Goal: Task Accomplishment & Management: Complete application form

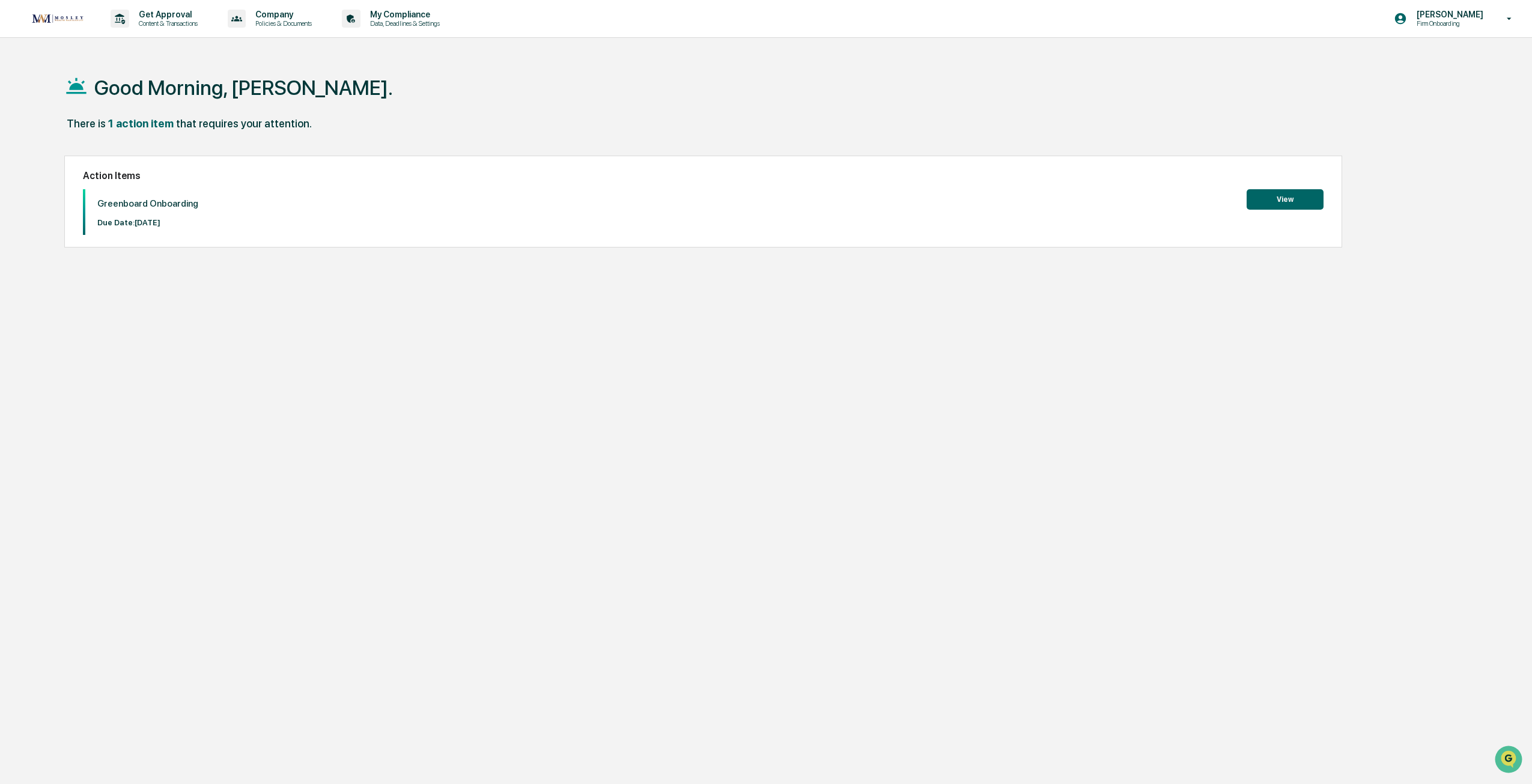
click at [1273, 200] on button "View" at bounding box center [1285, 199] width 77 height 20
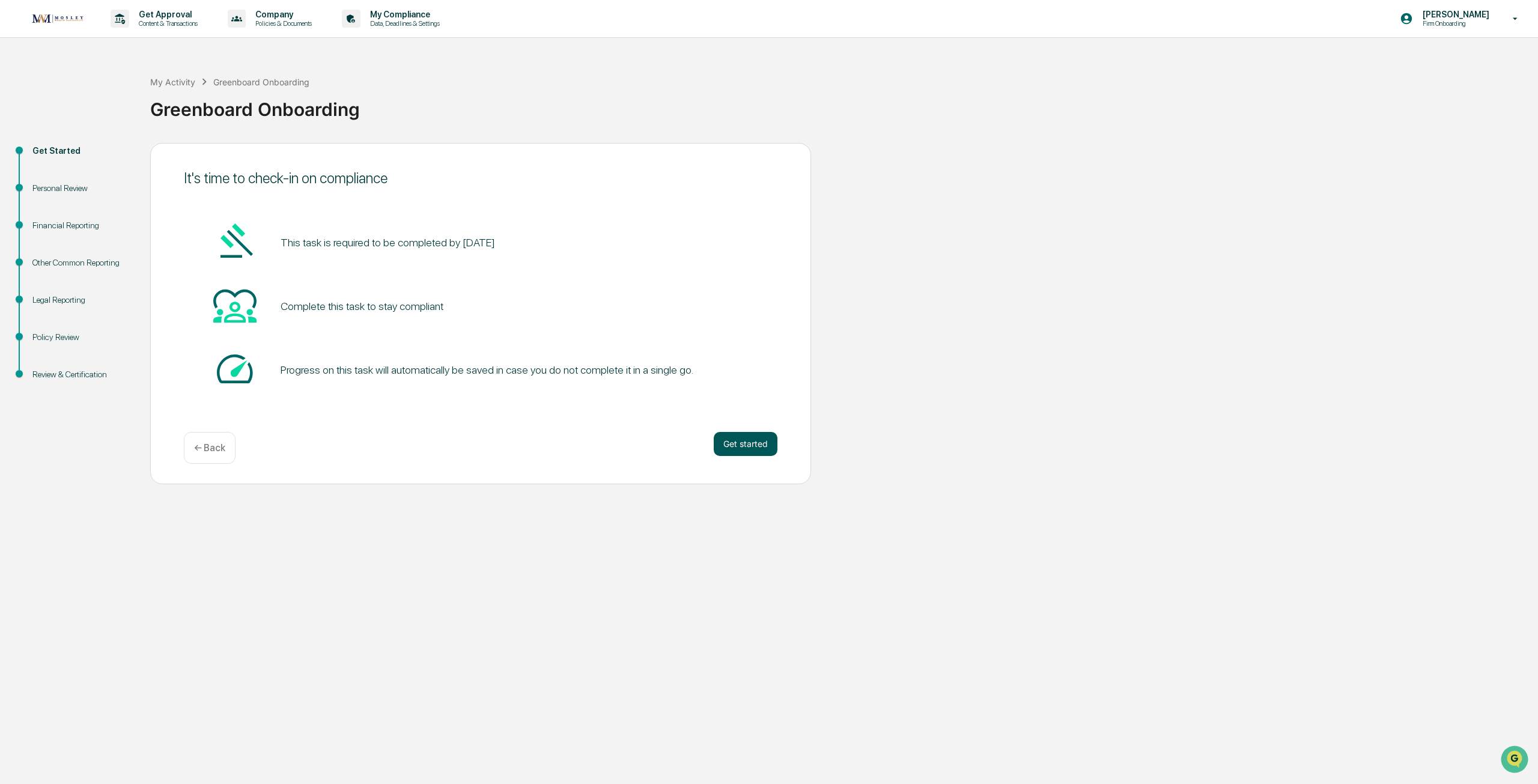
click at [727, 450] on button "Get started" at bounding box center [745, 444] width 64 height 24
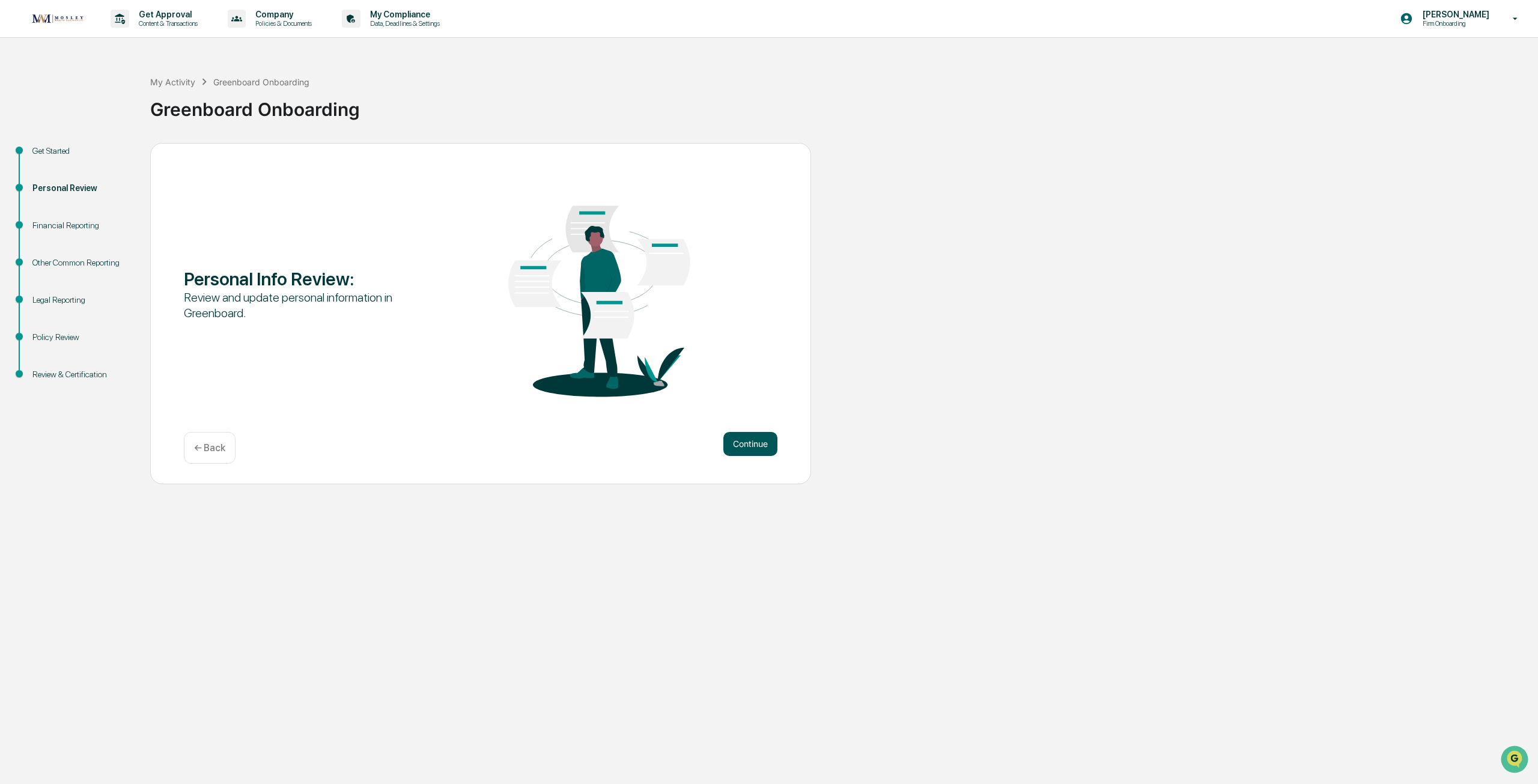
click at [727, 451] on button "Continue" at bounding box center [750, 444] width 54 height 24
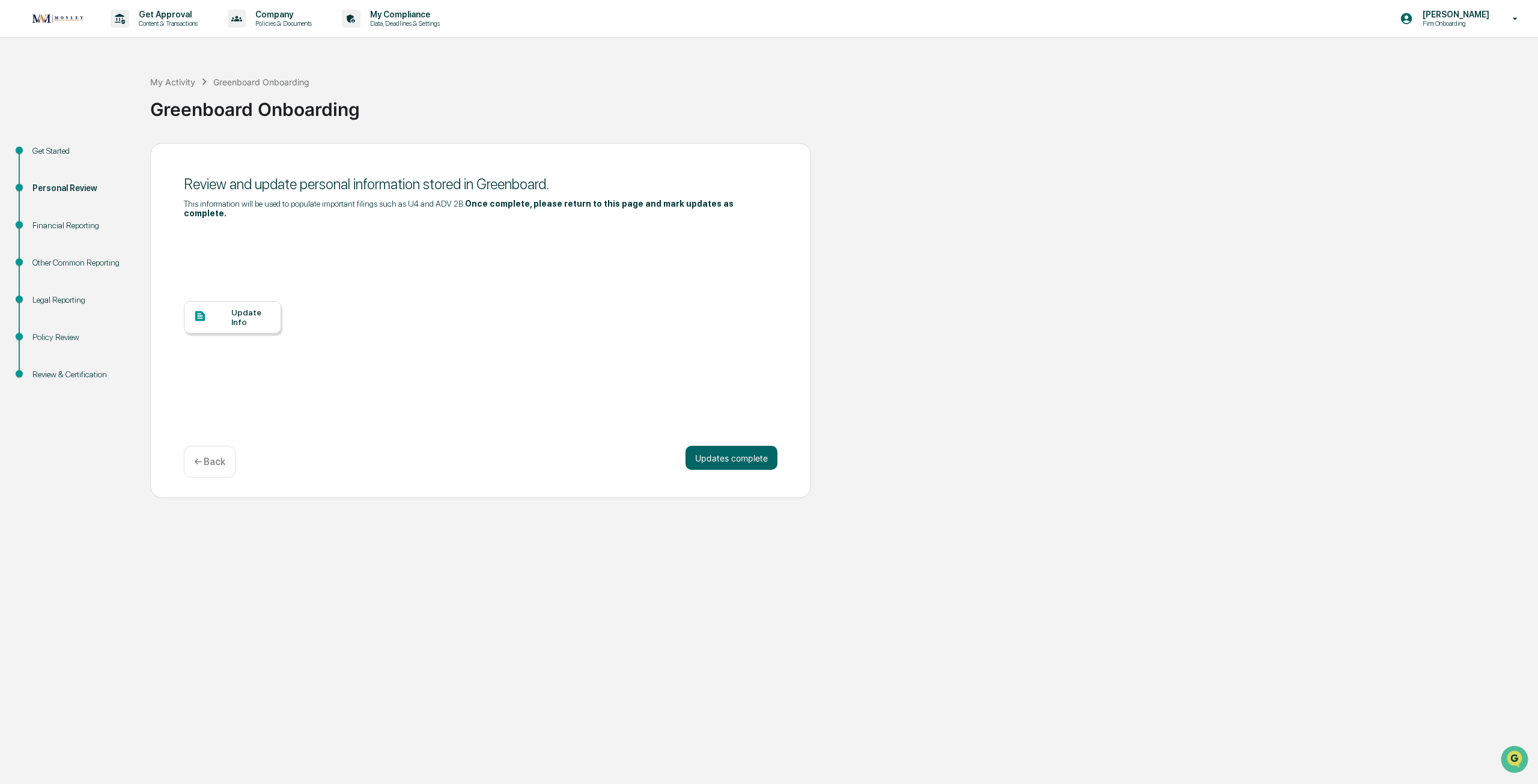
click at [205, 456] on p "← Back" at bounding box center [209, 461] width 31 height 11
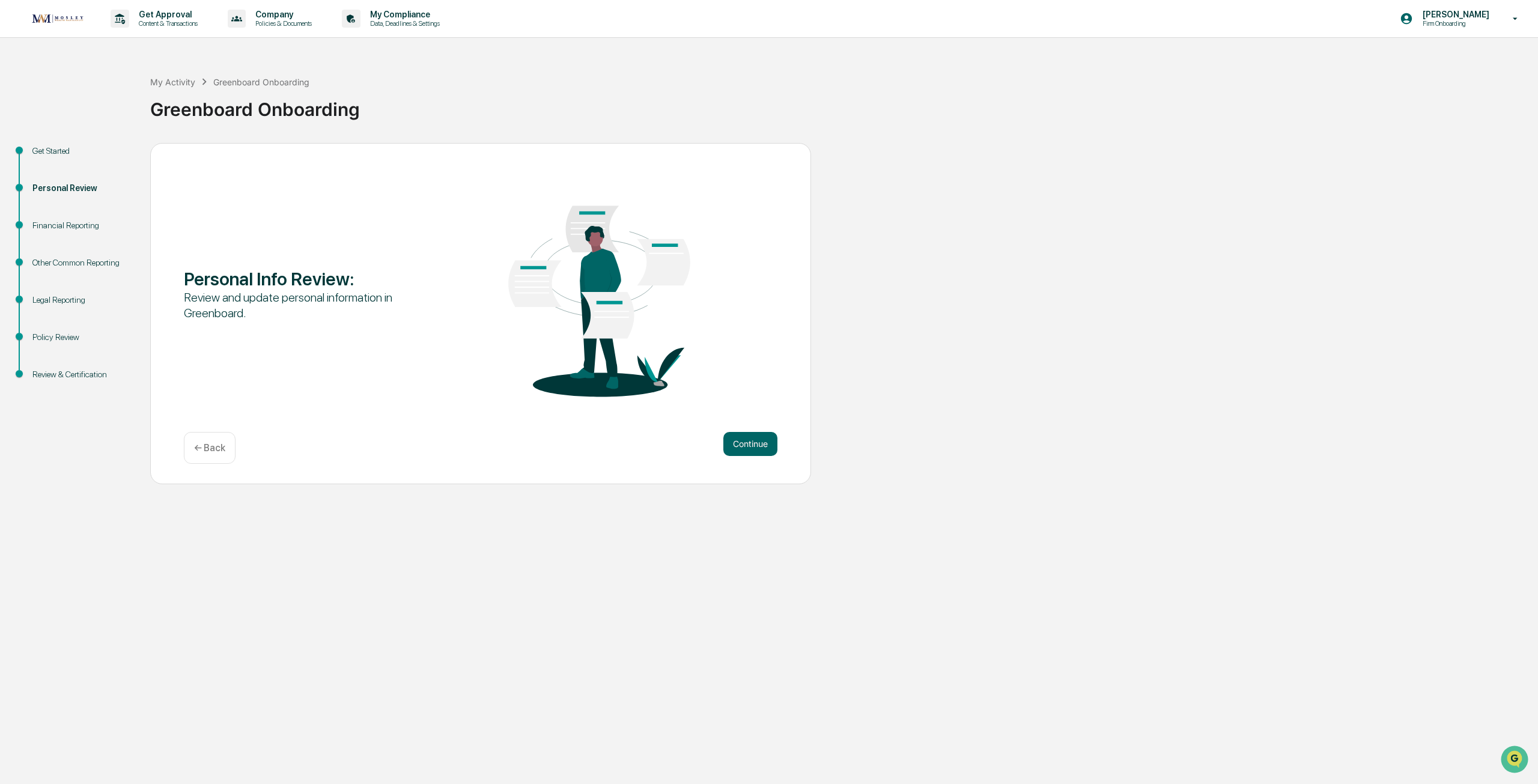
click at [197, 441] on div "← Back" at bounding box center [209, 448] width 52 height 32
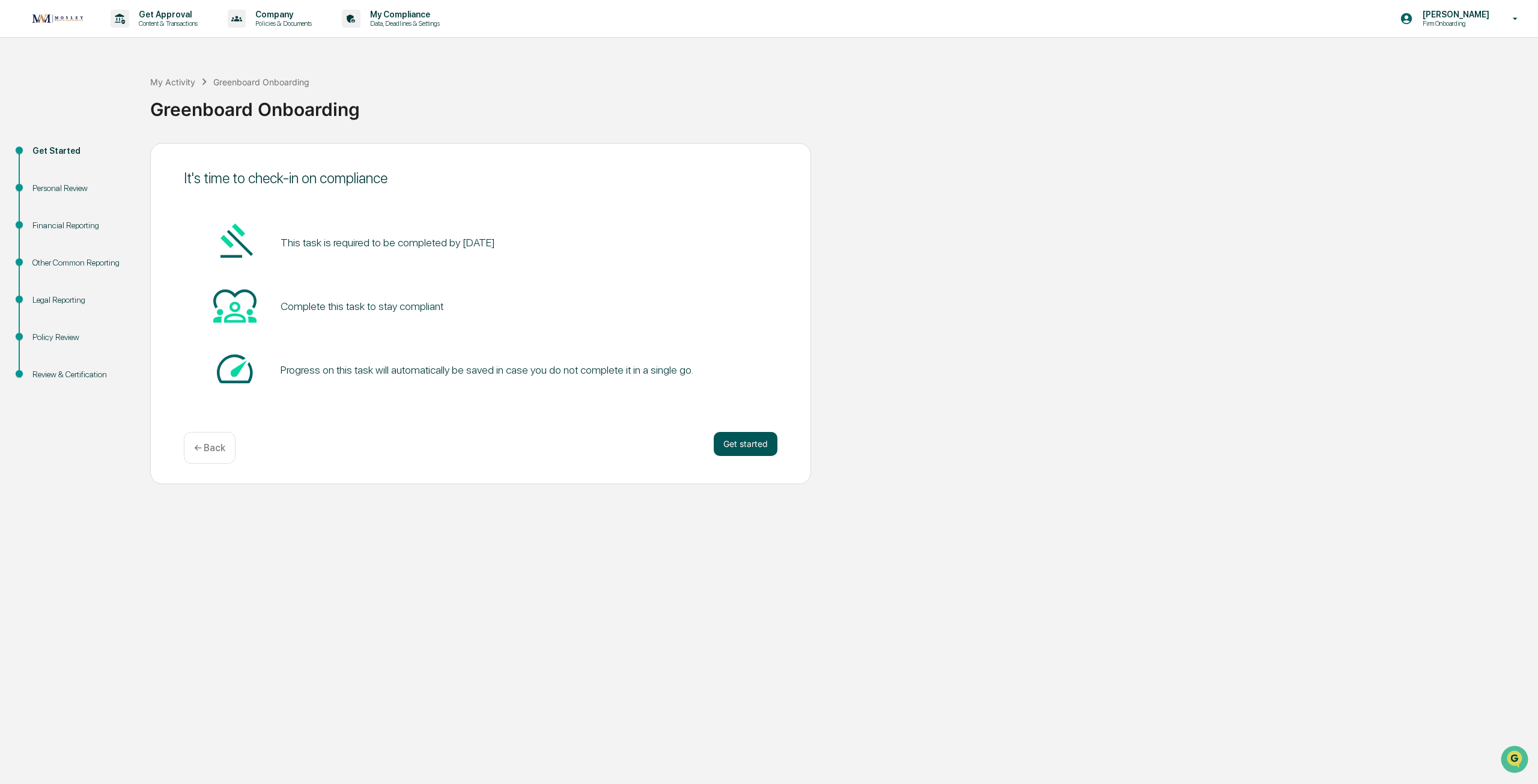
click at [739, 443] on button "Get started" at bounding box center [745, 444] width 64 height 24
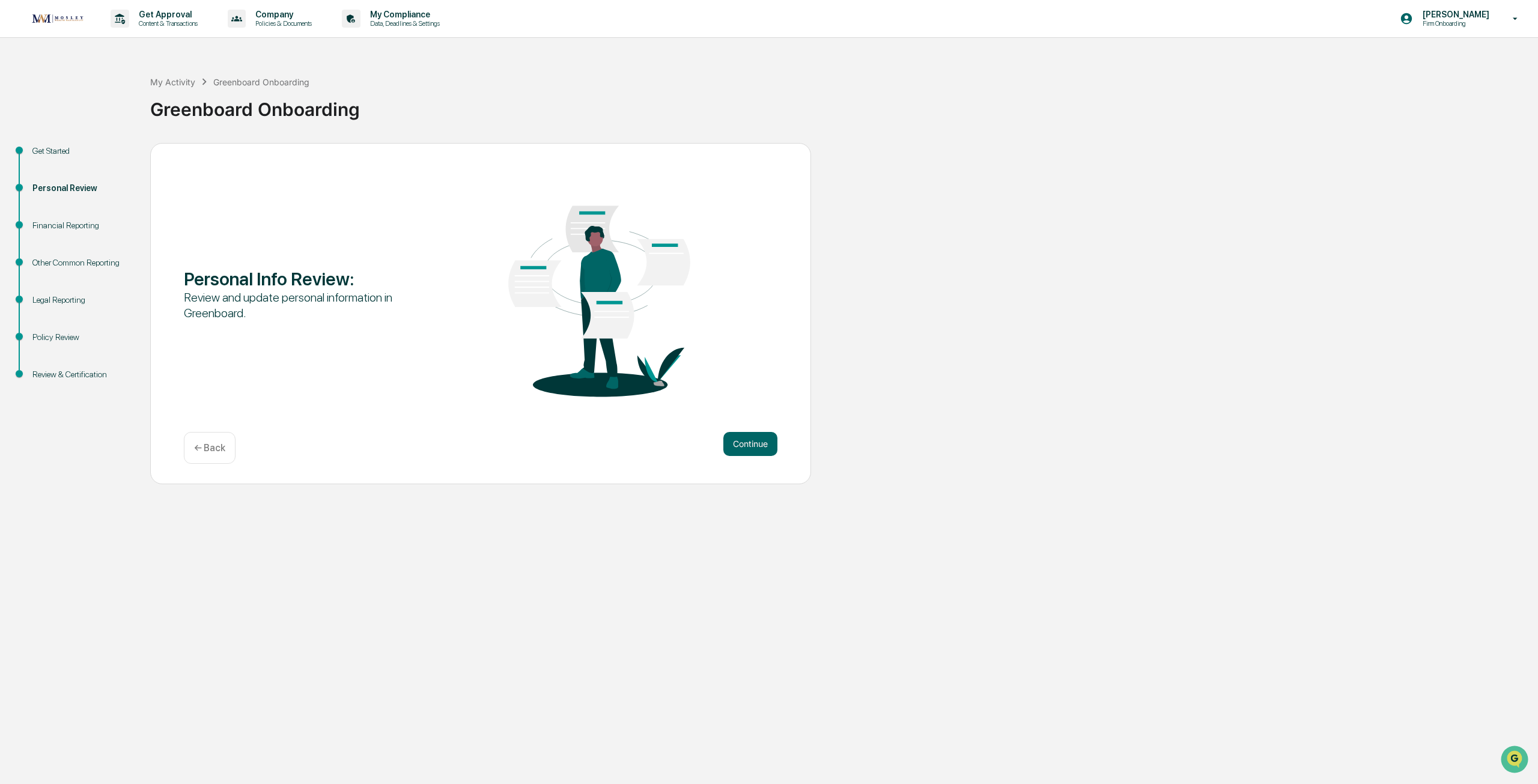
click at [739, 443] on button "Continue" at bounding box center [750, 444] width 54 height 24
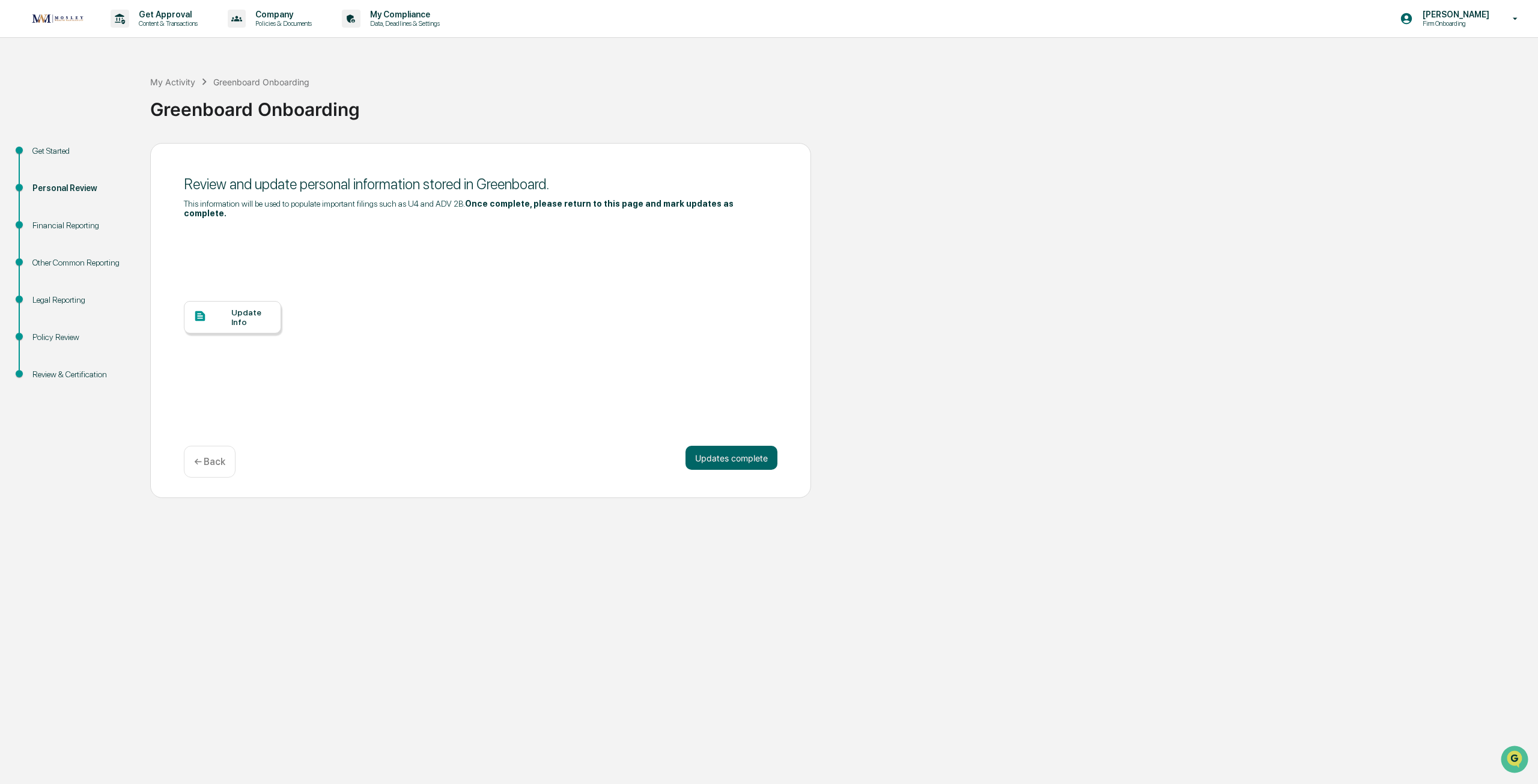
click at [251, 312] on div "Update Info" at bounding box center [251, 317] width 40 height 19
click at [64, 148] on div "Get Started" at bounding box center [82, 151] width 99 height 13
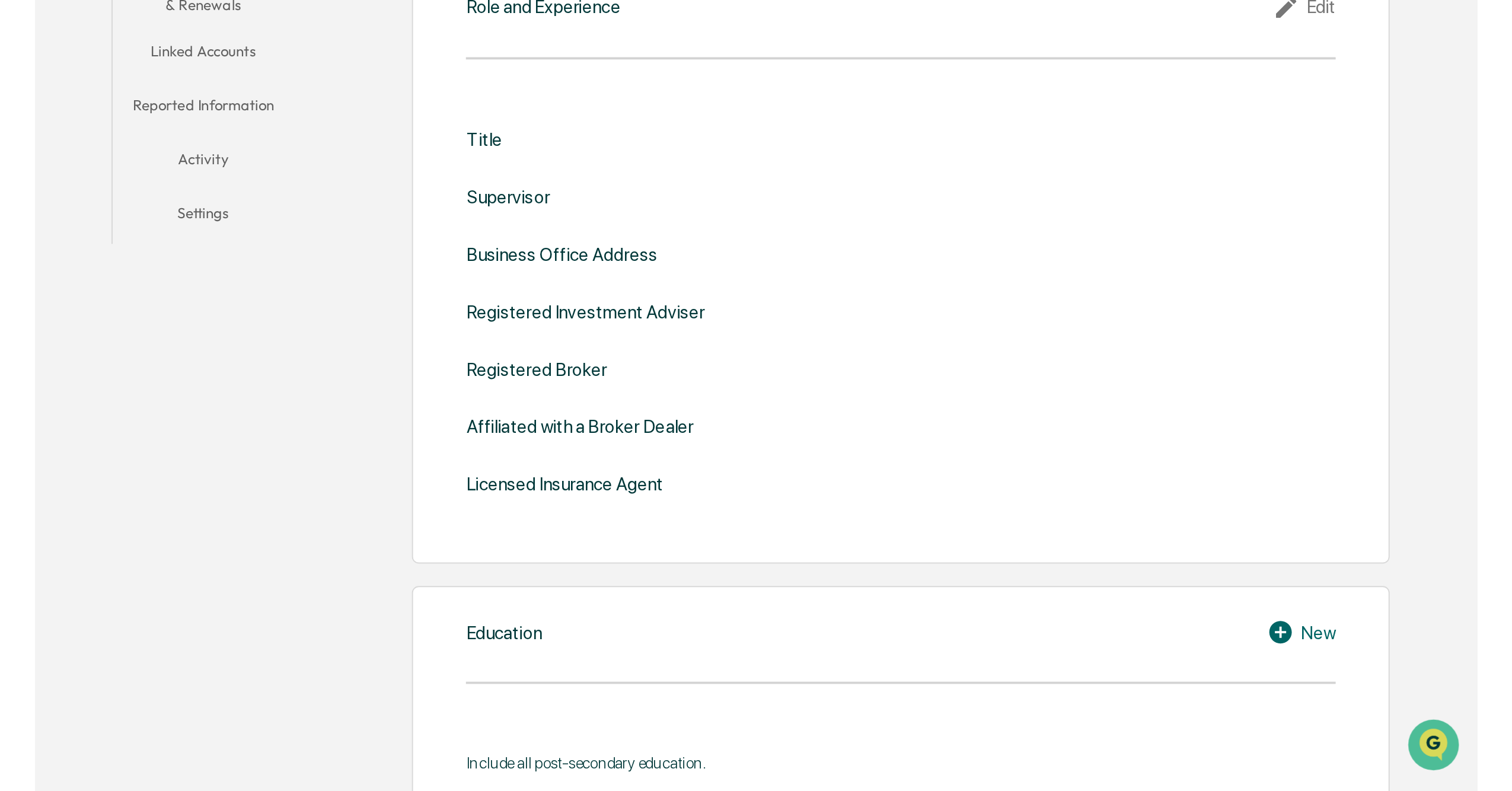
scroll to position [91, 0]
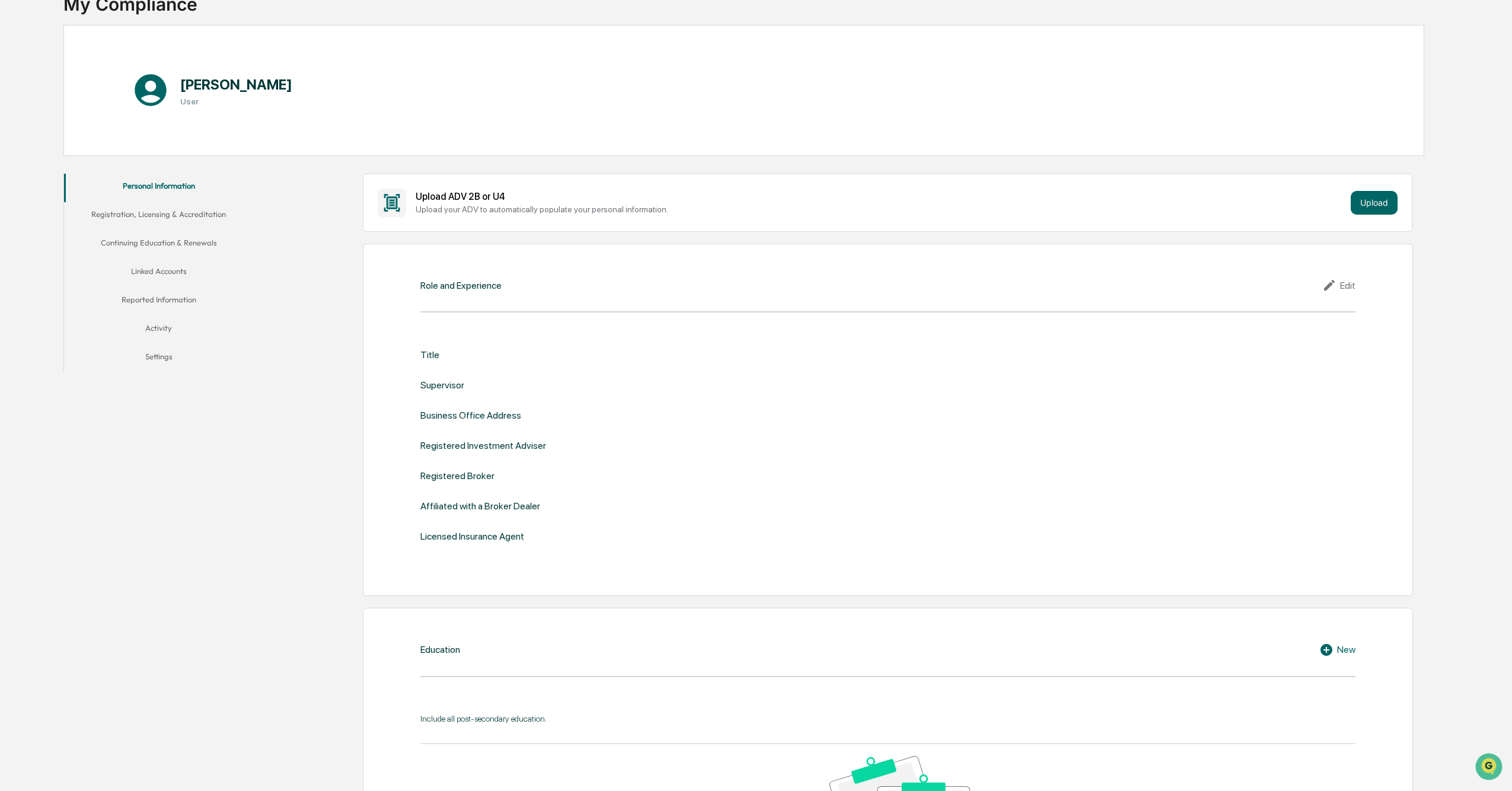
click at [760, 283] on icon at bounding box center [1331, 284] width 18 height 14
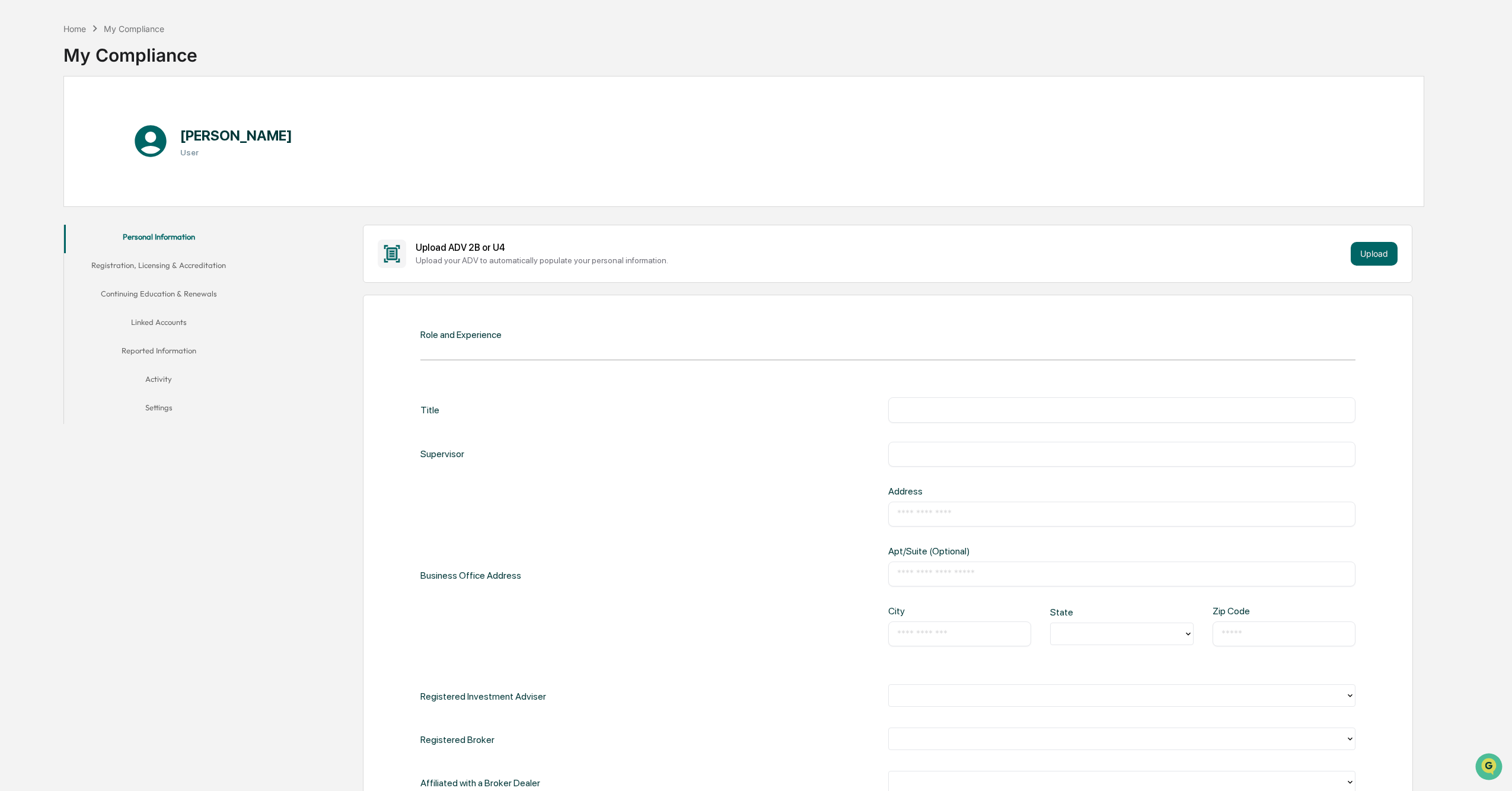
scroll to position [0, 0]
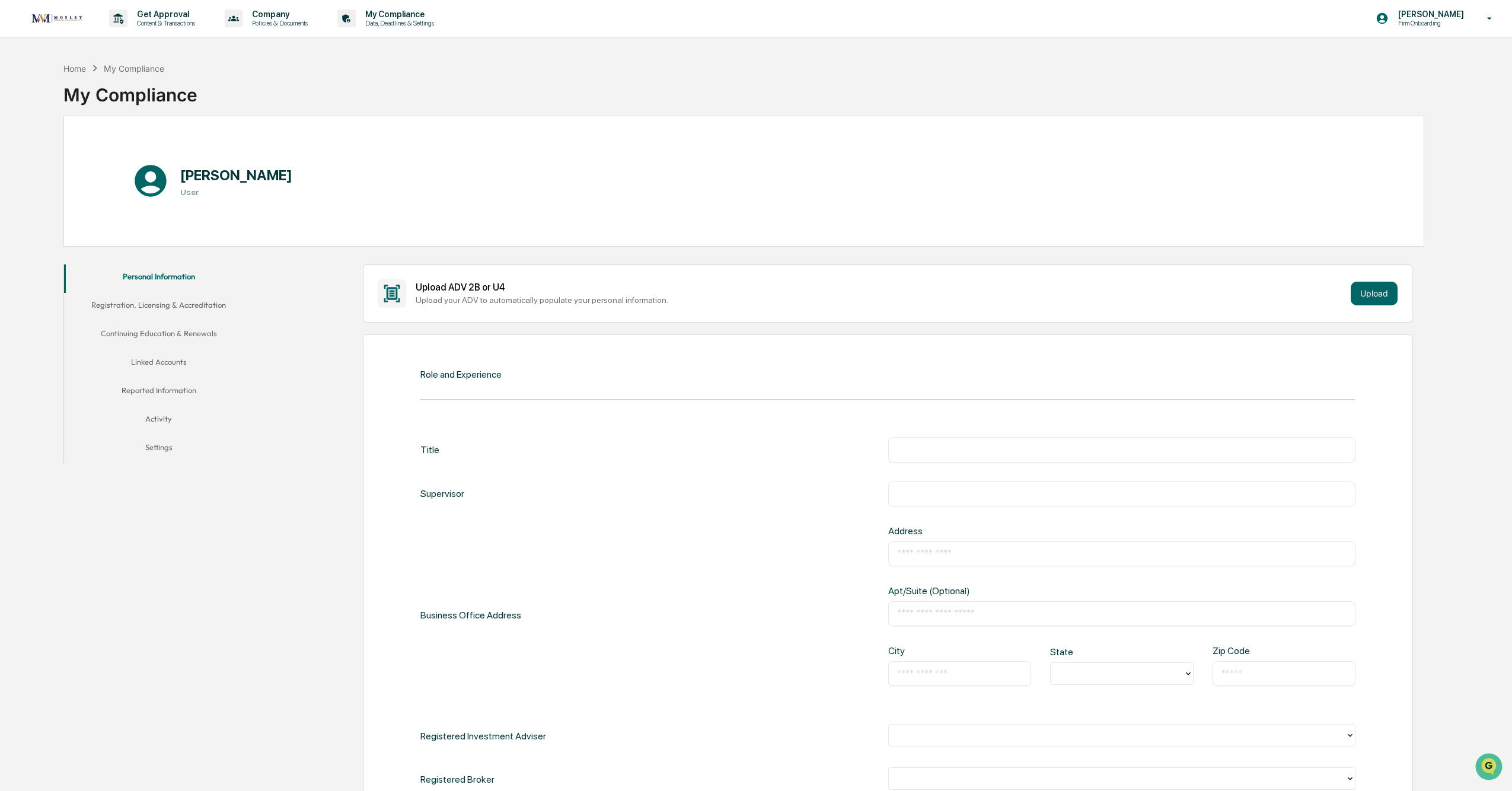
click at [626, 117] on div "[PERSON_NAME] User" at bounding box center [744, 180] width 1361 height 131
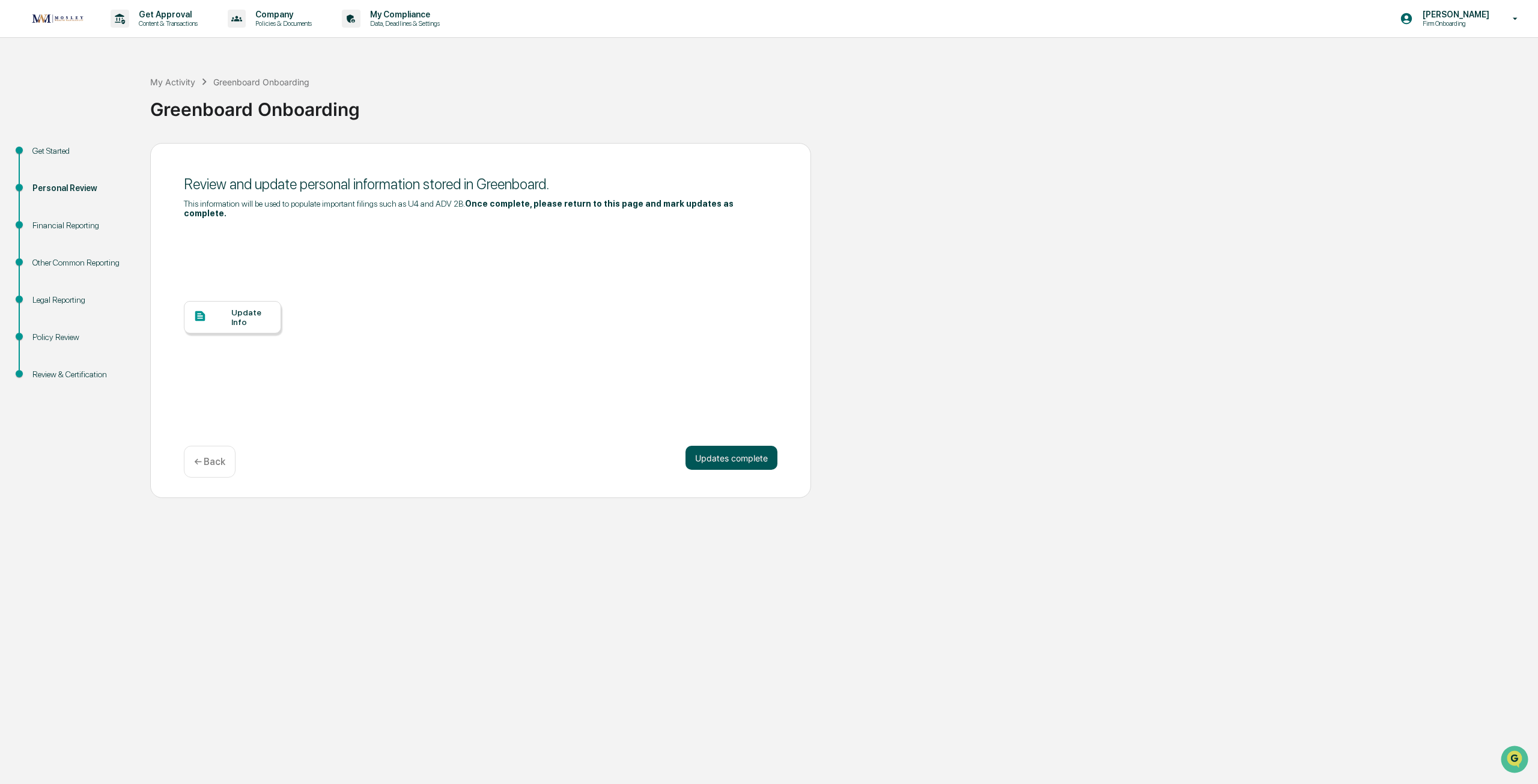
click at [711, 446] on button "Updates complete" at bounding box center [731, 458] width 92 height 24
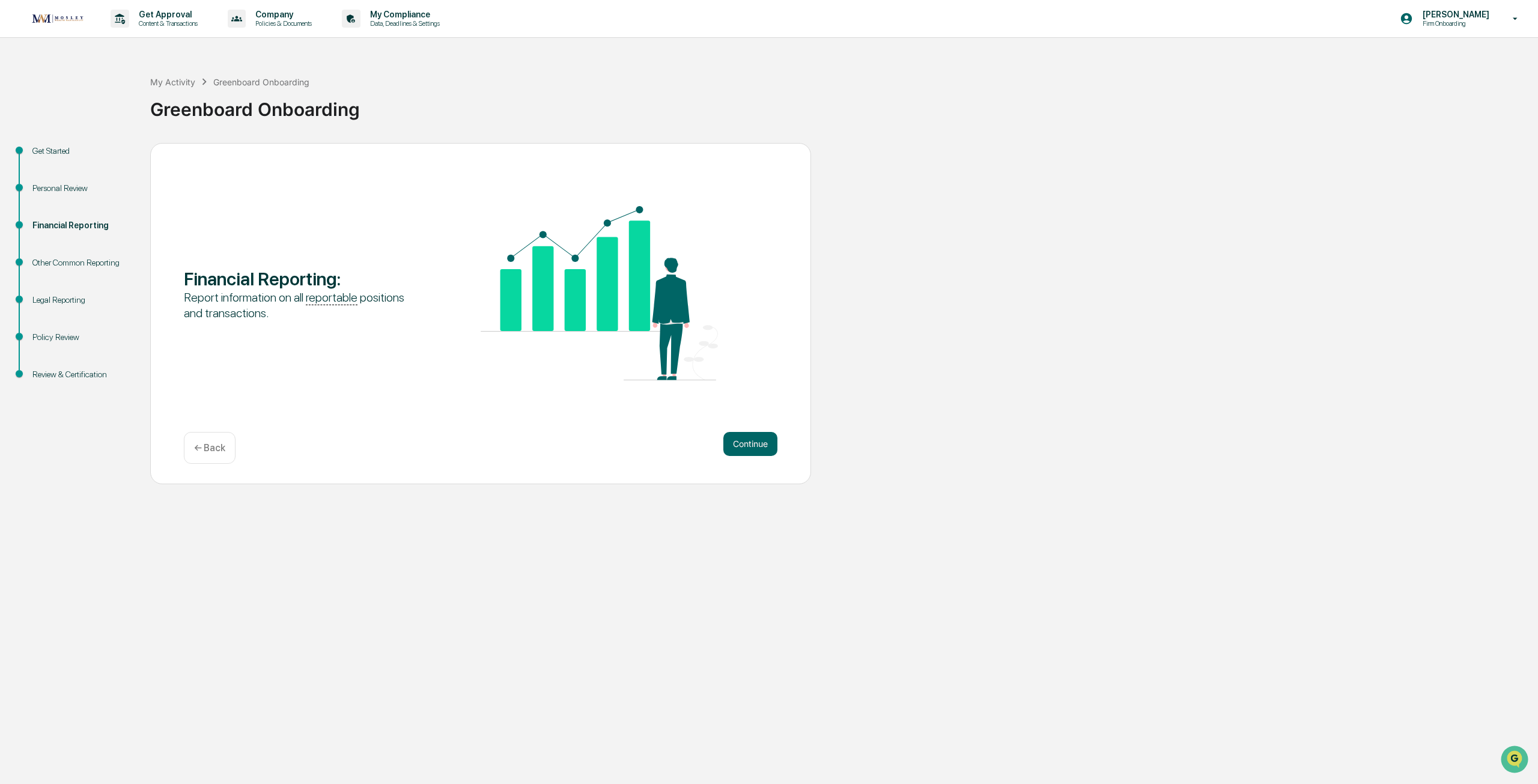
click at [206, 437] on div "← Back" at bounding box center [209, 448] width 52 height 32
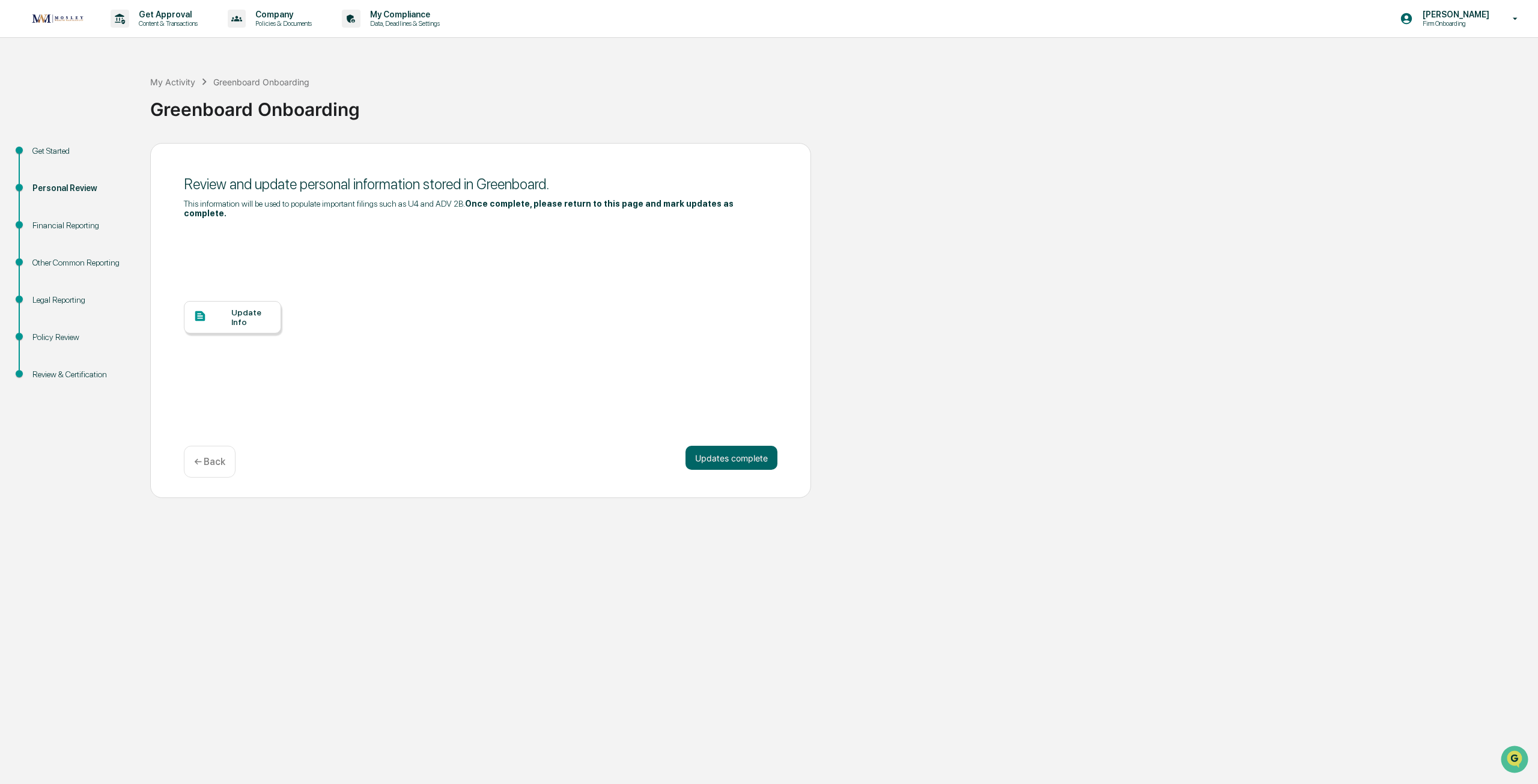
click at [233, 308] on div "Update Info" at bounding box center [251, 317] width 40 height 19
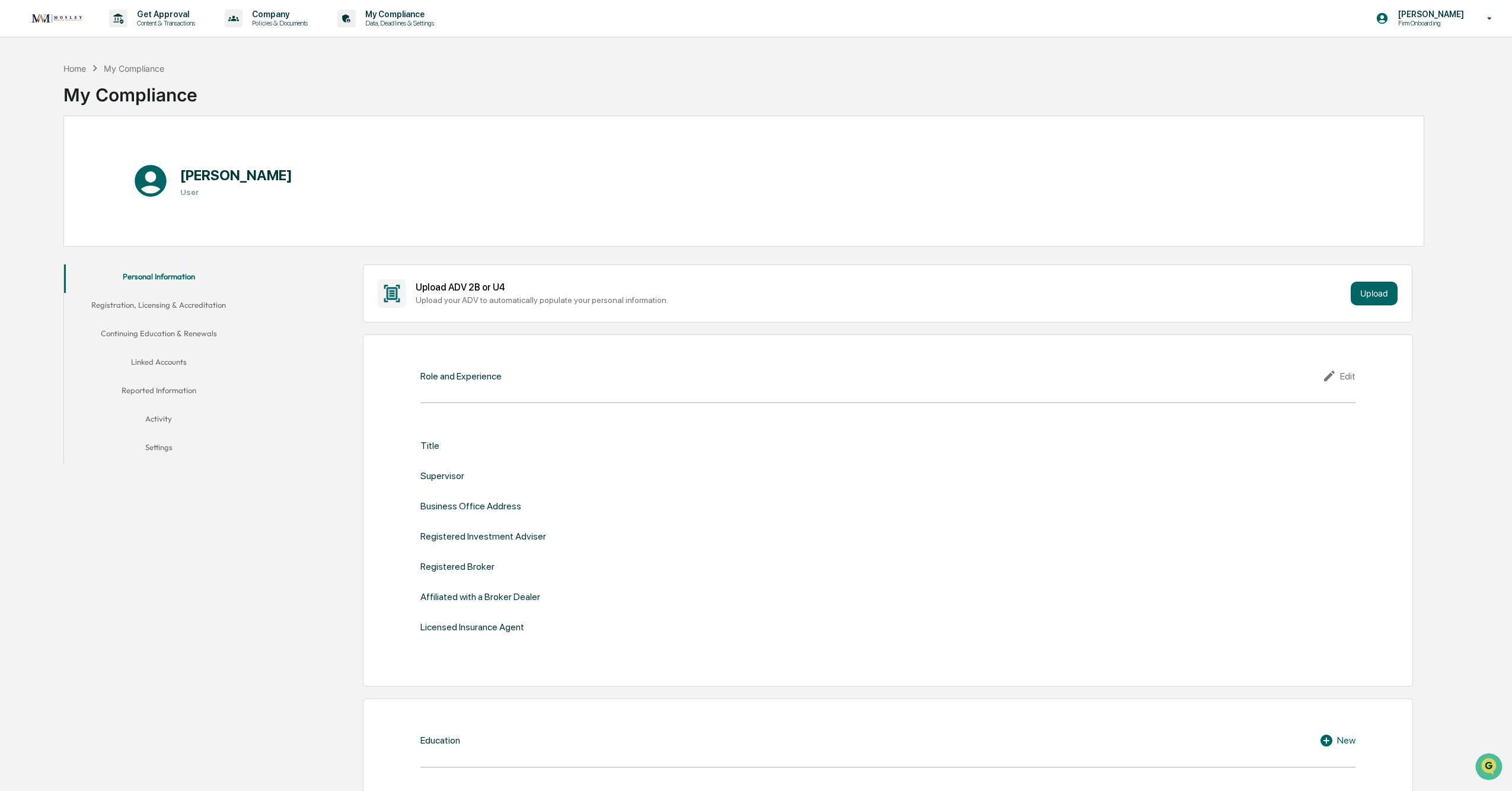
click at [760, 375] on div "Edit" at bounding box center [1338, 376] width 33 height 14
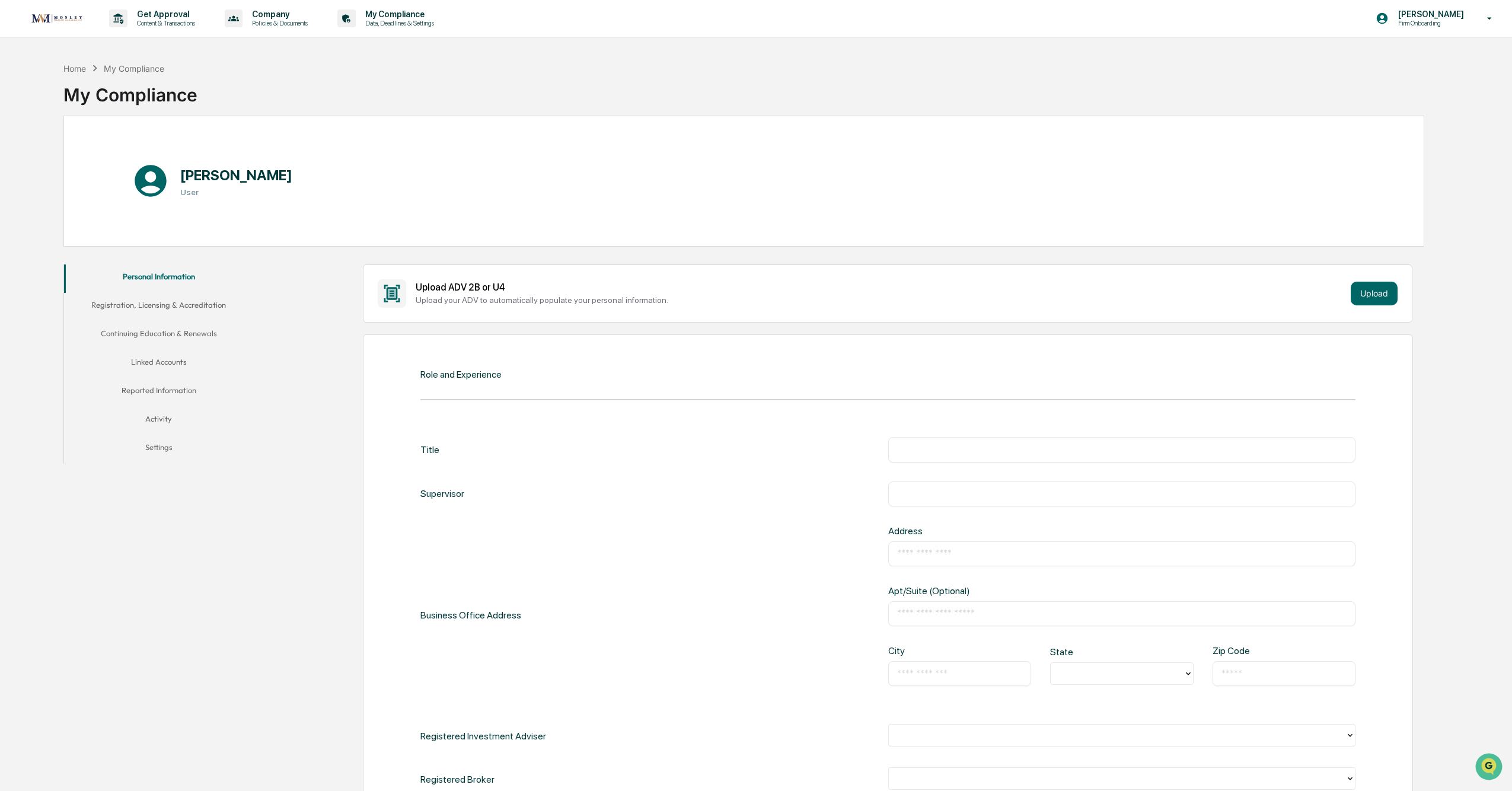
click at [760, 416] on div "​" at bounding box center [1122, 449] width 468 height 25
click at [760, 416] on input "text" at bounding box center [1121, 449] width 450 height 12
type input "**********"
click at [760, 416] on input "text" at bounding box center [1121, 494] width 450 height 12
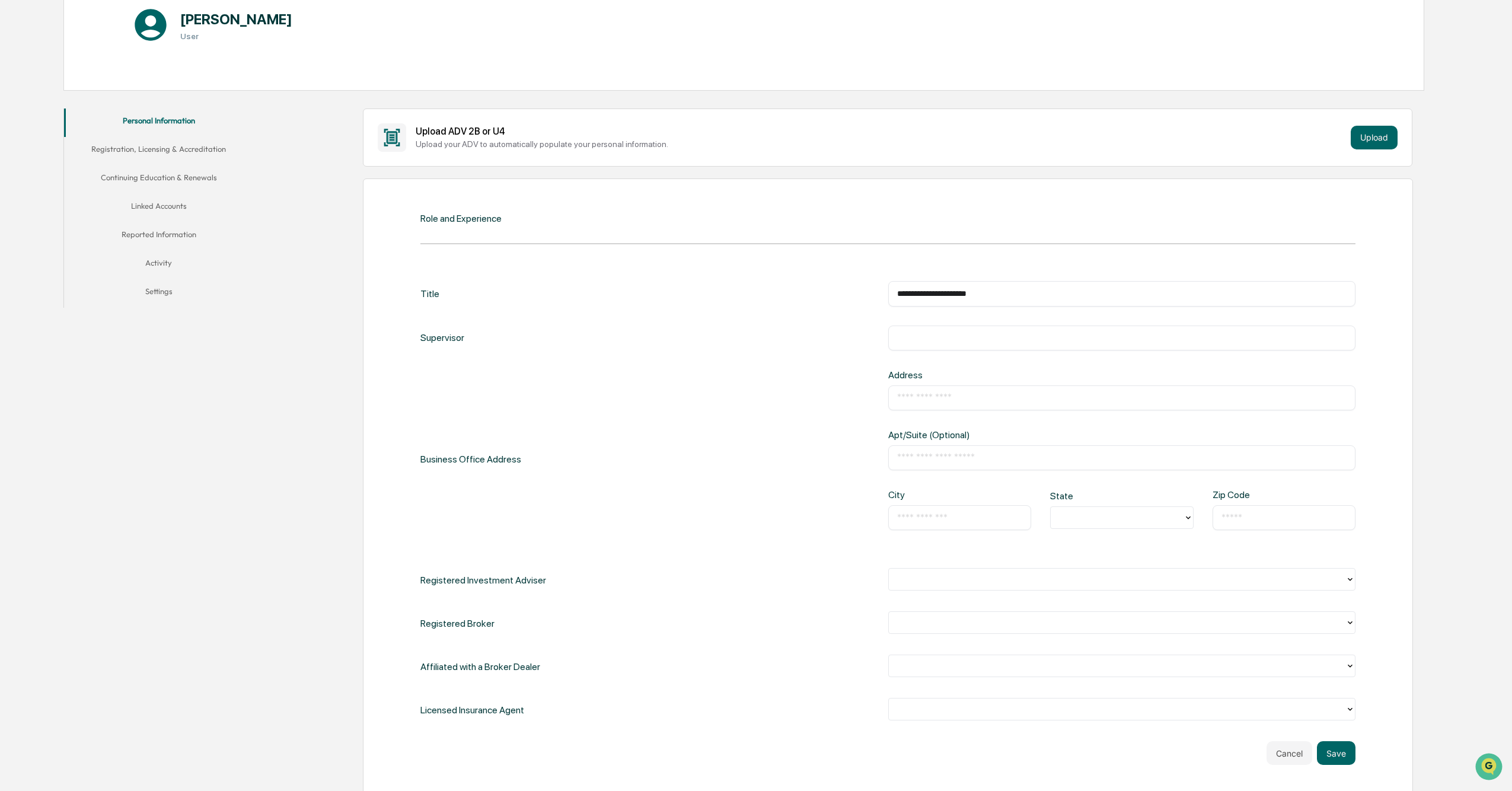
scroll to position [355, 0]
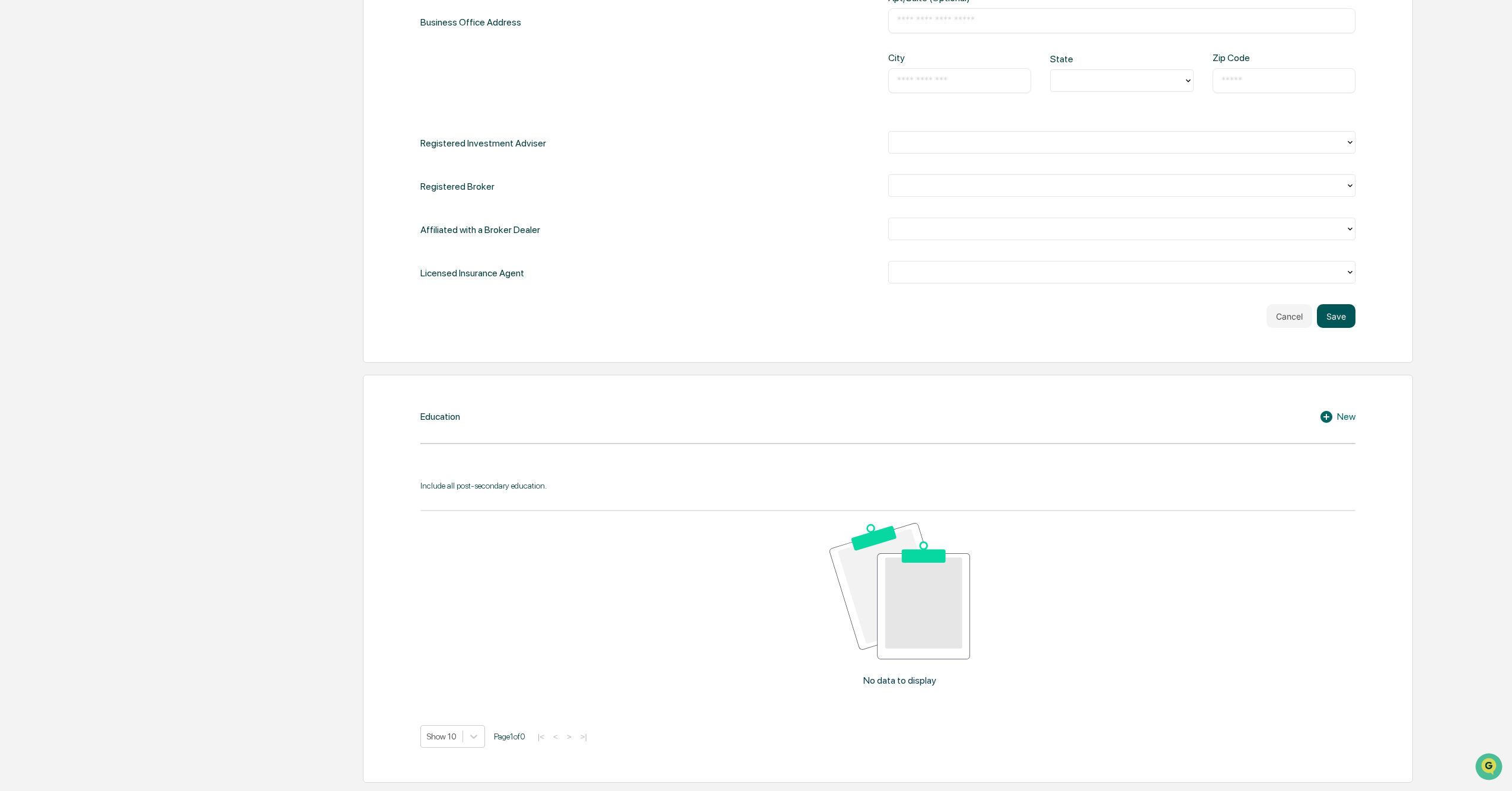
click at [760, 318] on button "Save" at bounding box center [1335, 316] width 38 height 24
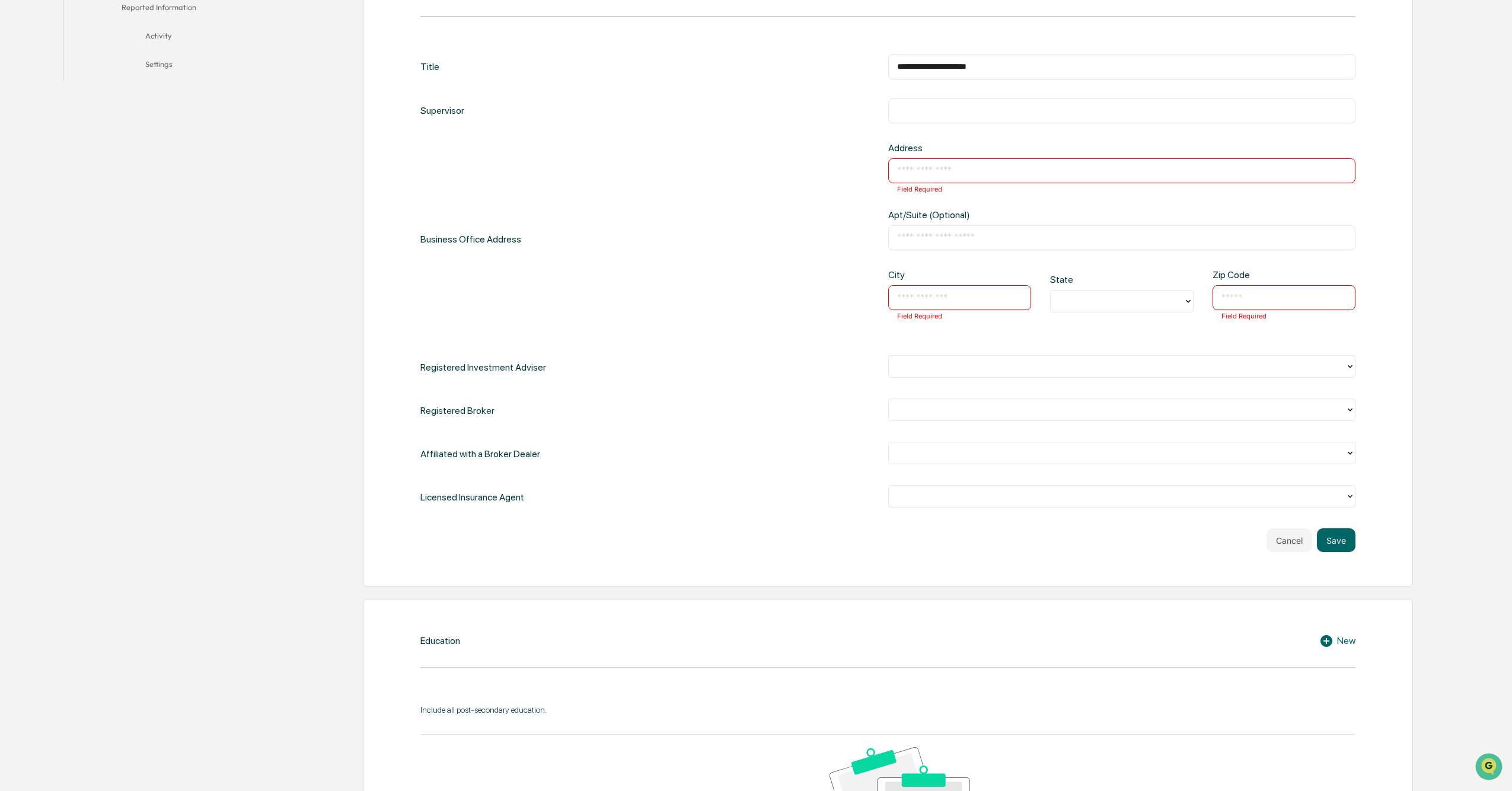
scroll to position [363, 0]
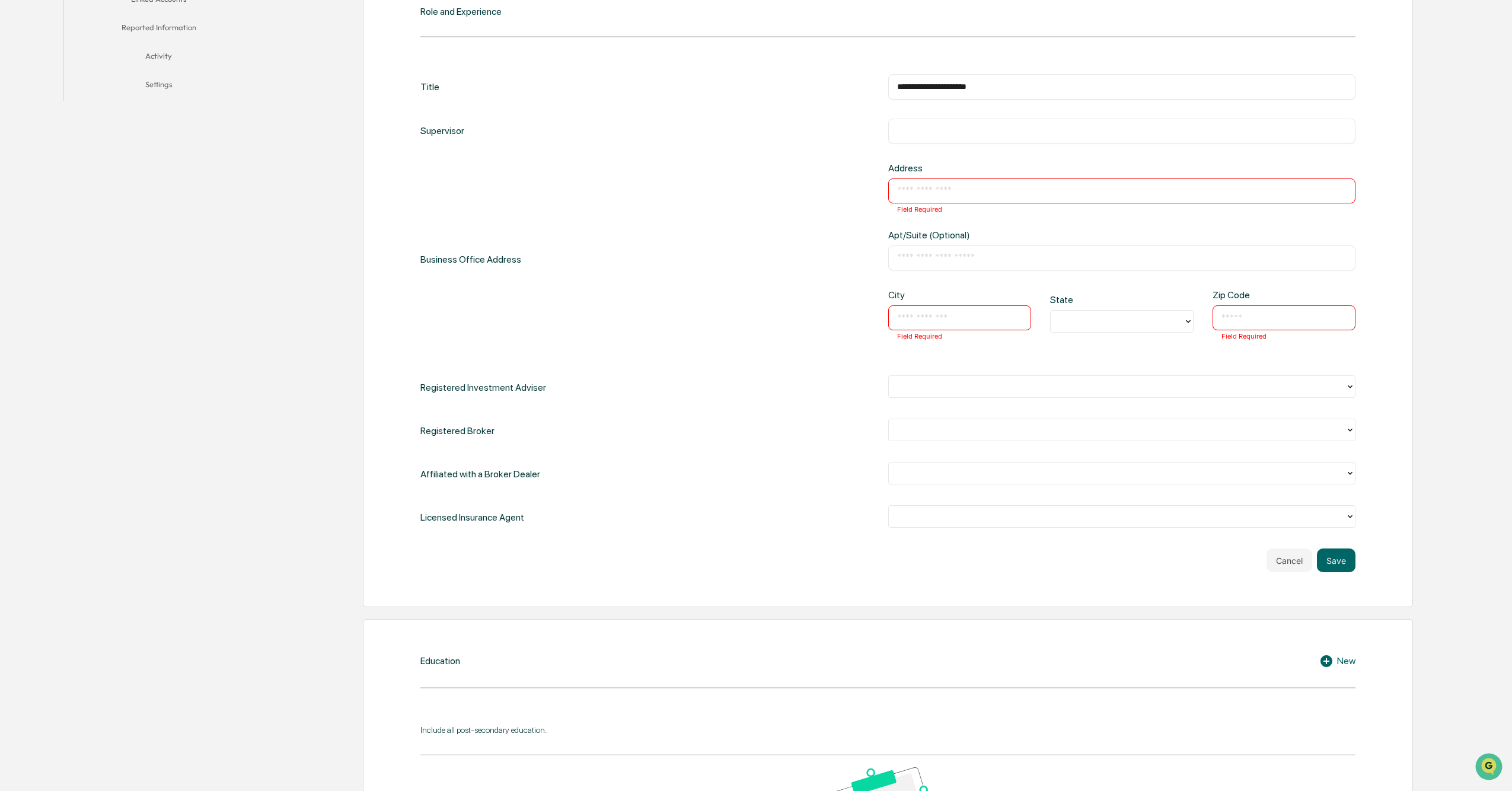
click at [760, 193] on input "text" at bounding box center [1121, 191] width 450 height 12
type input "**********"
click at [760, 308] on div "​ Field Required" at bounding box center [960, 317] width 144 height 25
click at [760, 320] on input "text" at bounding box center [960, 318] width 126 height 12
type input "*******"
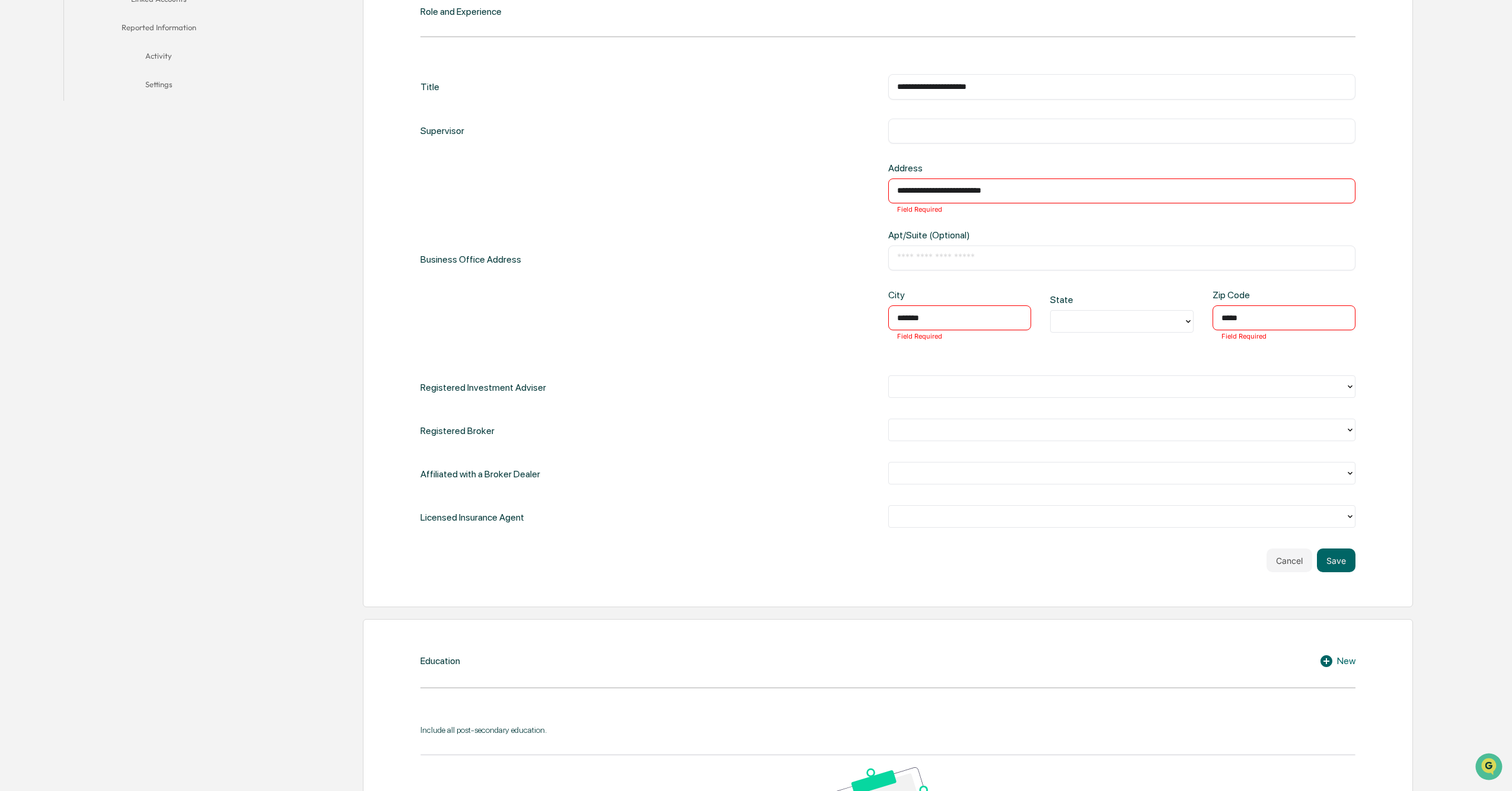
type input "*****"
click at [760, 320] on div at bounding box center [1118, 322] width 121 height 13
type input "*"
click at [760, 355] on div "CA" at bounding box center [1122, 349] width 144 height 24
click at [760, 279] on div "**********" at bounding box center [1122, 259] width 468 height 194
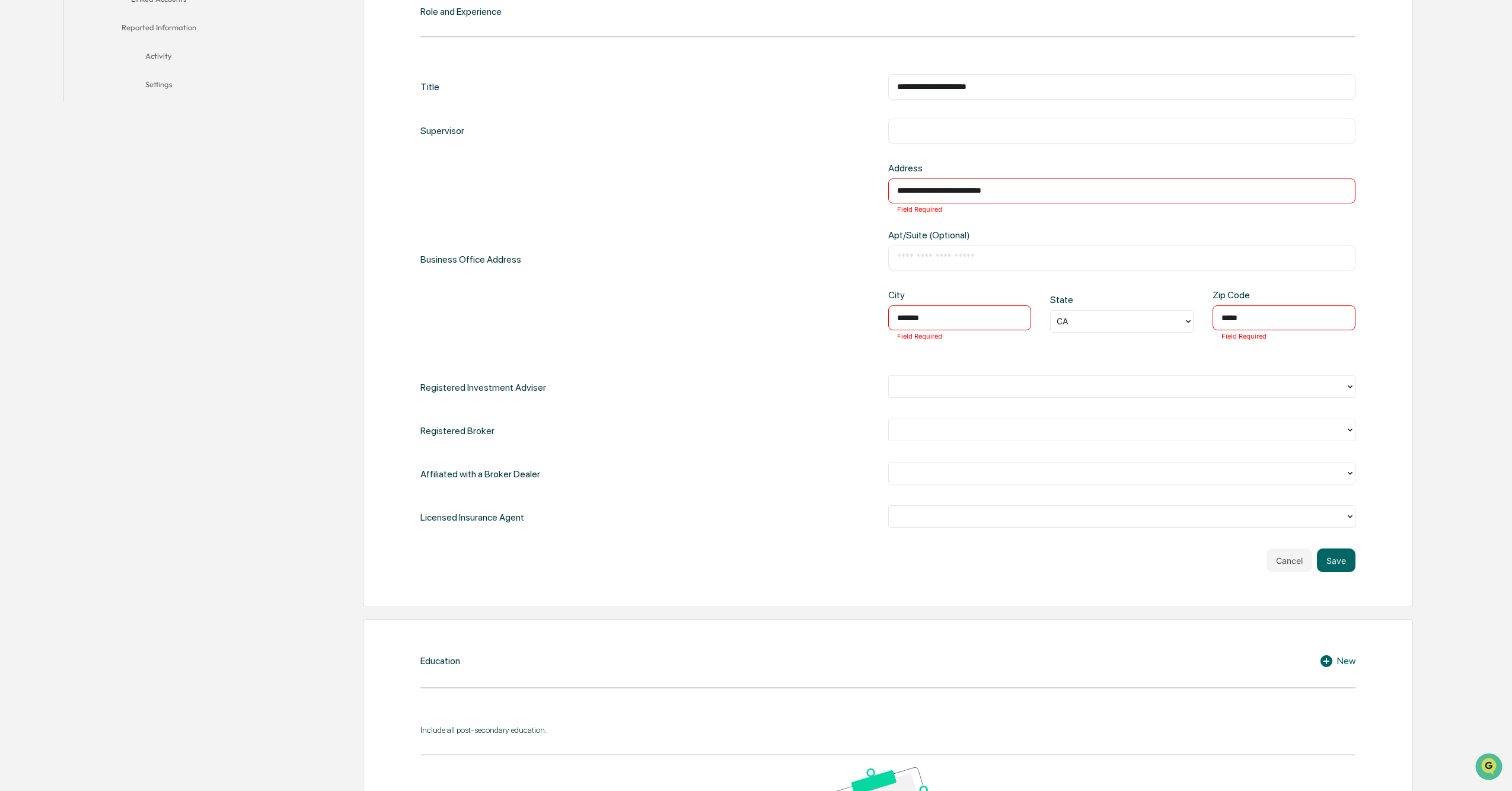
click at [760, 416] on button "Save" at bounding box center [1335, 561] width 38 height 24
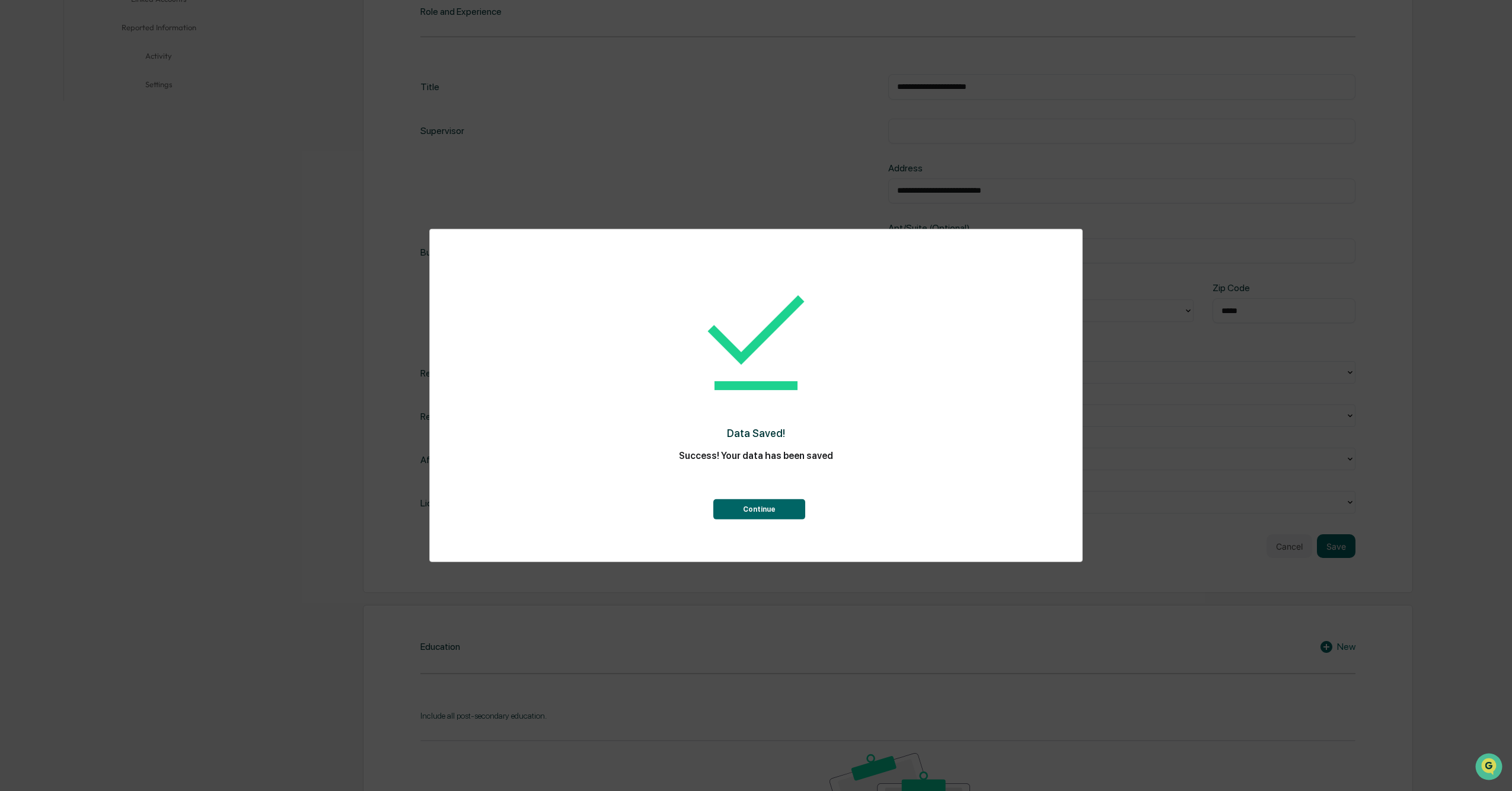
click at [760, 416] on button "Continue" at bounding box center [759, 509] width 92 height 20
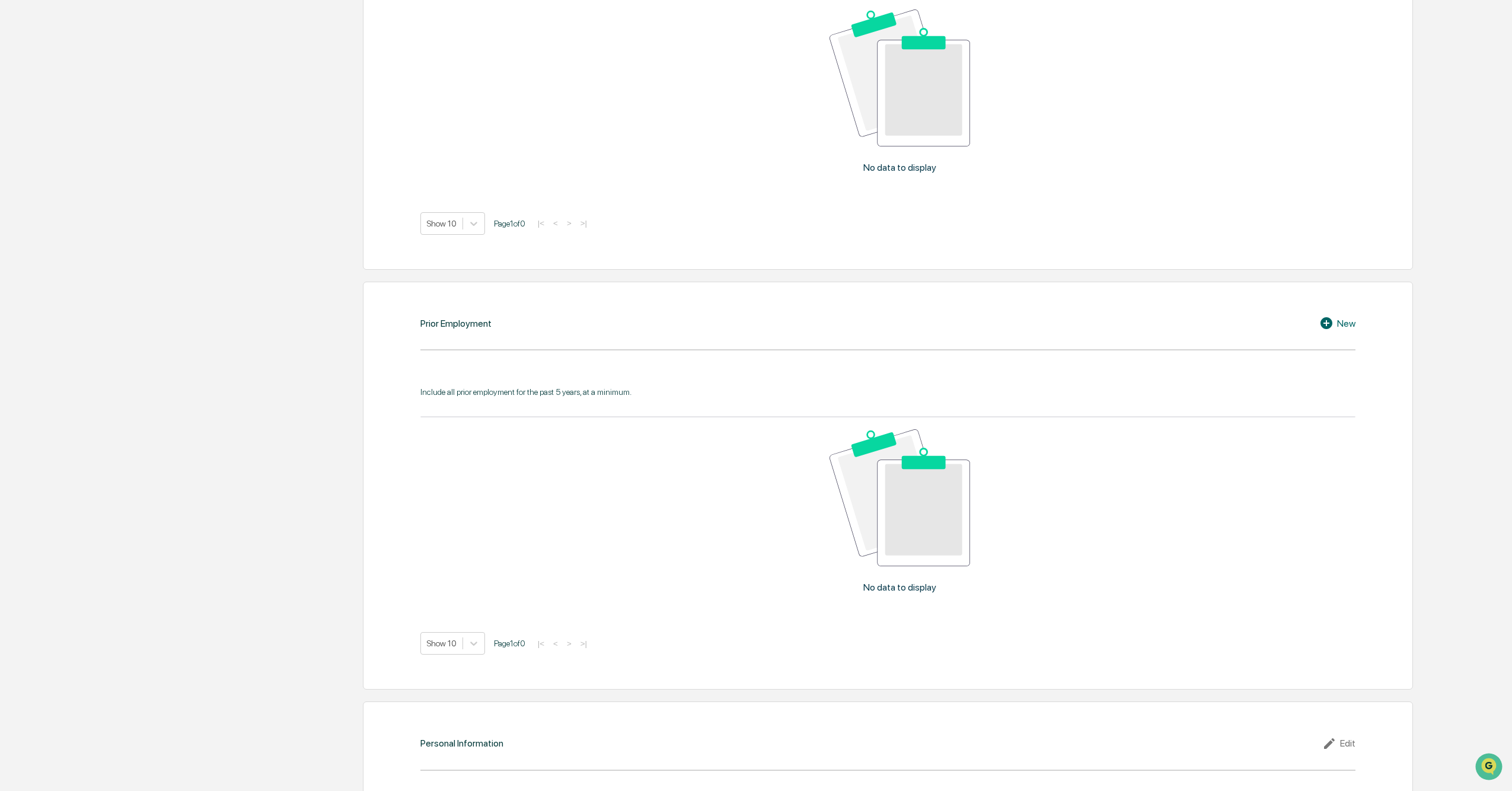
scroll to position [985, 0]
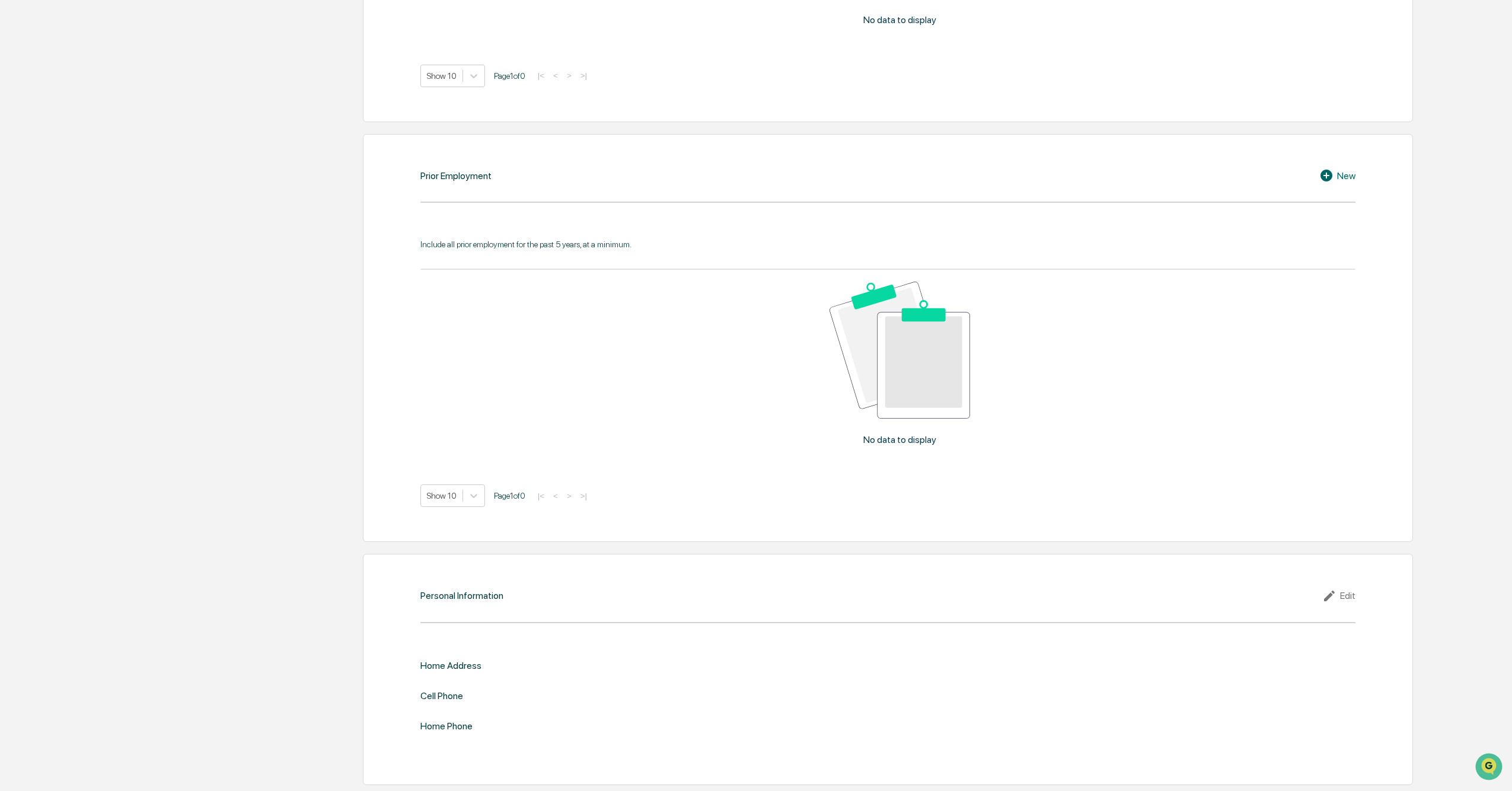
click at [760, 416] on icon at bounding box center [1331, 596] width 18 height 14
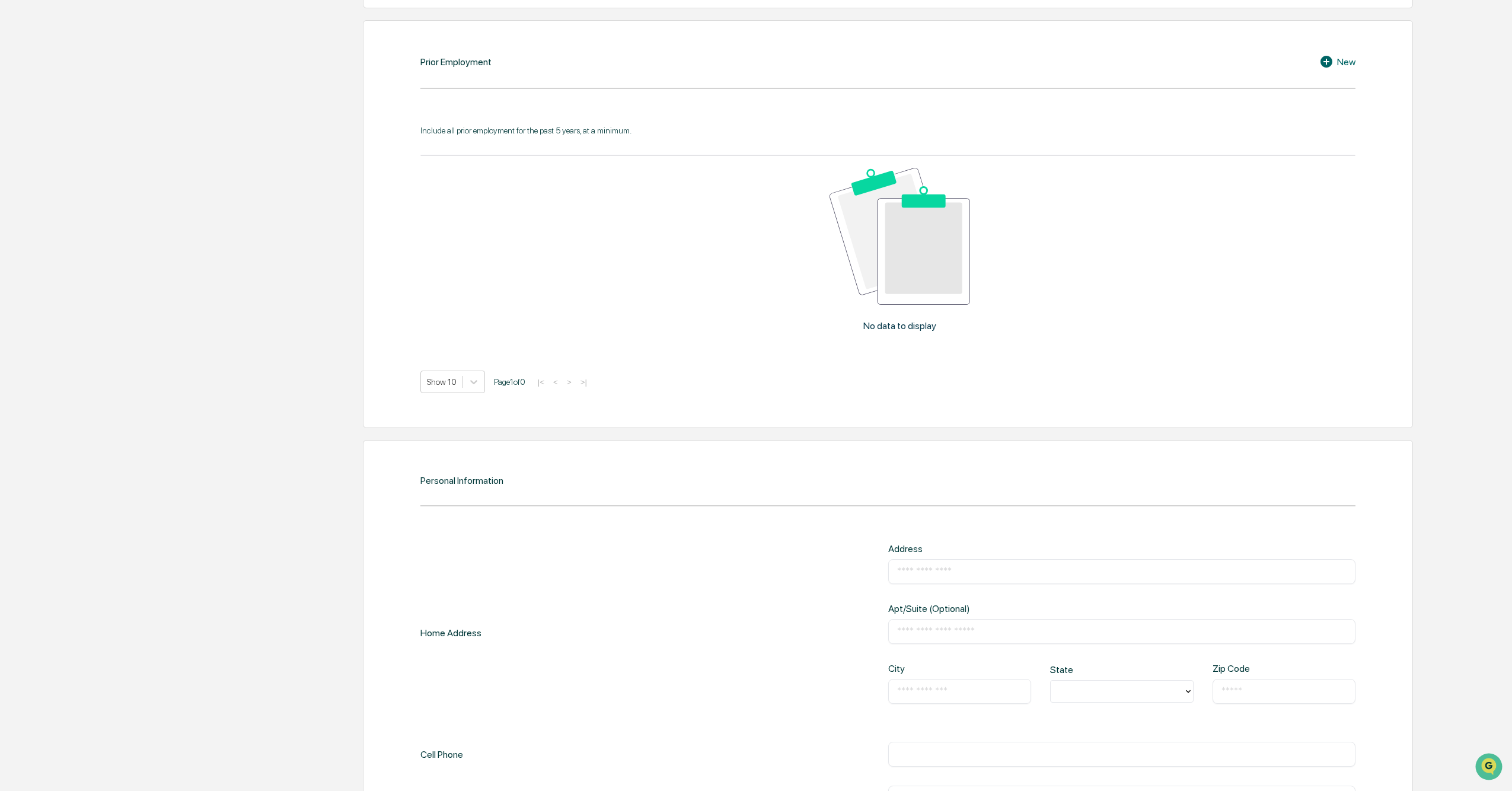
scroll to position [1202, 0]
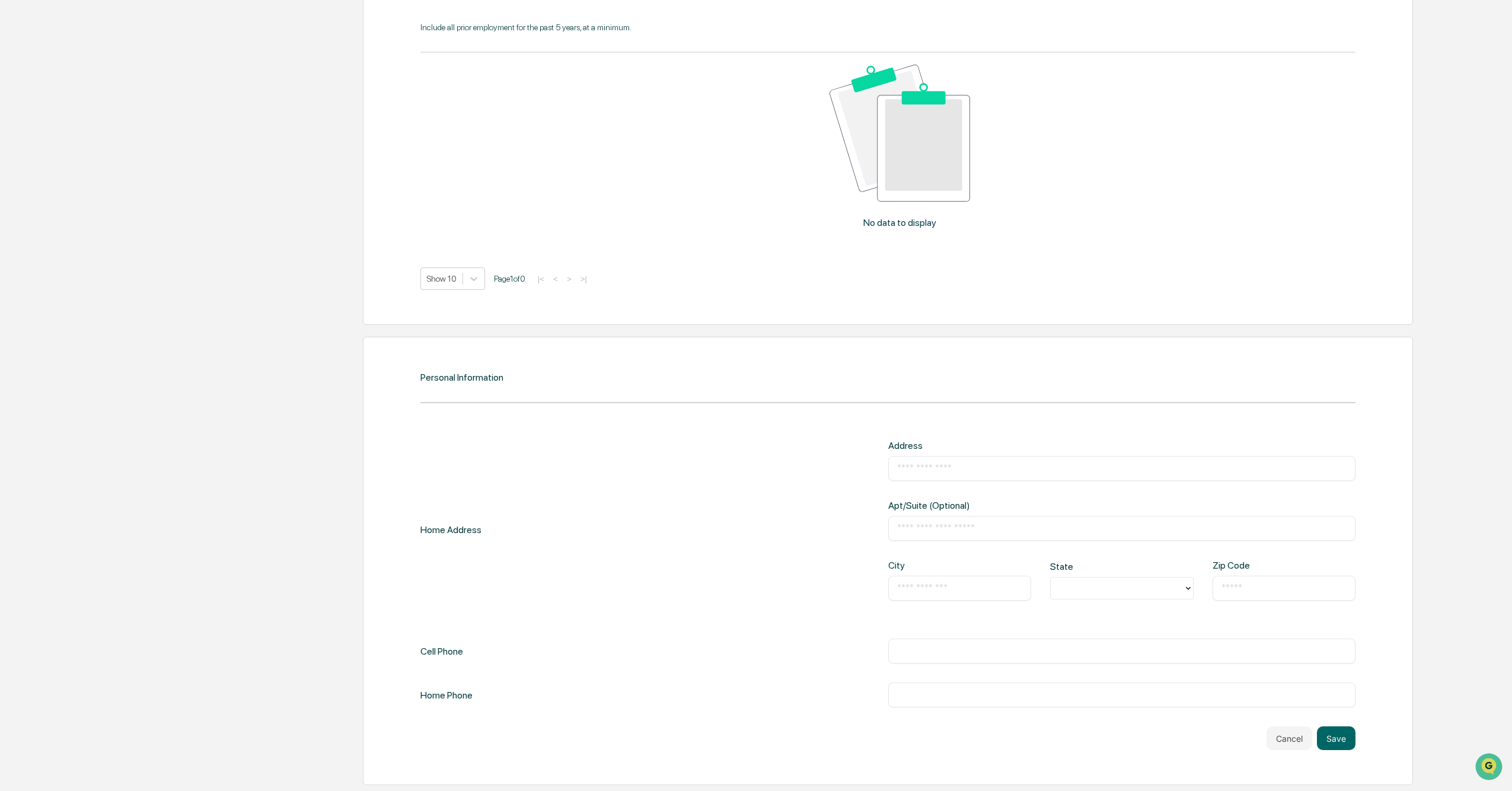
click at [760, 416] on input "text" at bounding box center [1121, 468] width 450 height 12
type input "**********"
click at [760, 416] on div "​" at bounding box center [960, 587] width 144 height 25
click at [760, 416] on input "text" at bounding box center [960, 588] width 126 height 12
type input "*"
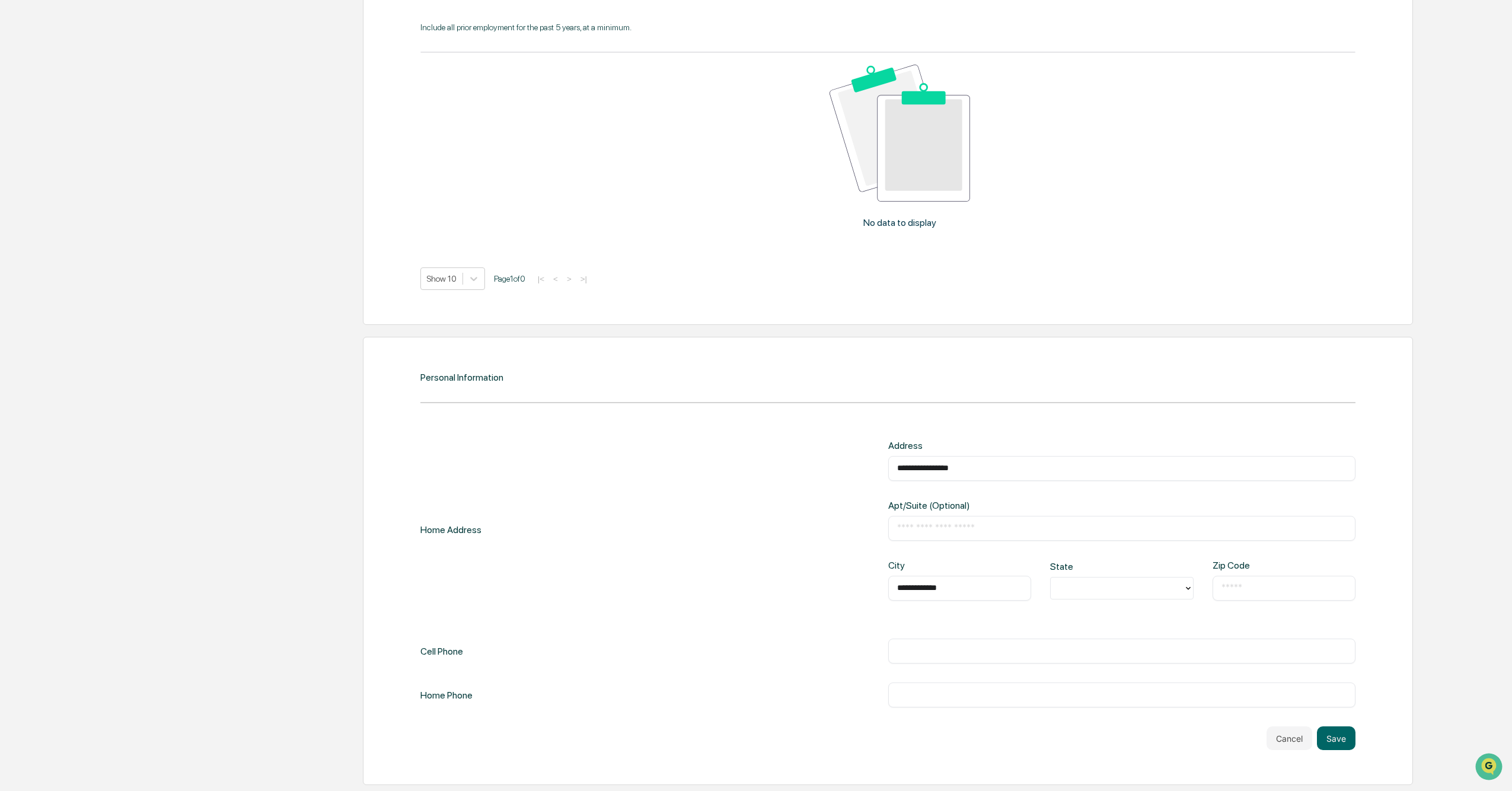
type input "**********"
type input "*"
click at [760, 416] on input "text" at bounding box center [1284, 588] width 126 height 12
type input "*****"
click at [760, 385] on div "**********" at bounding box center [888, 561] width 1051 height 448
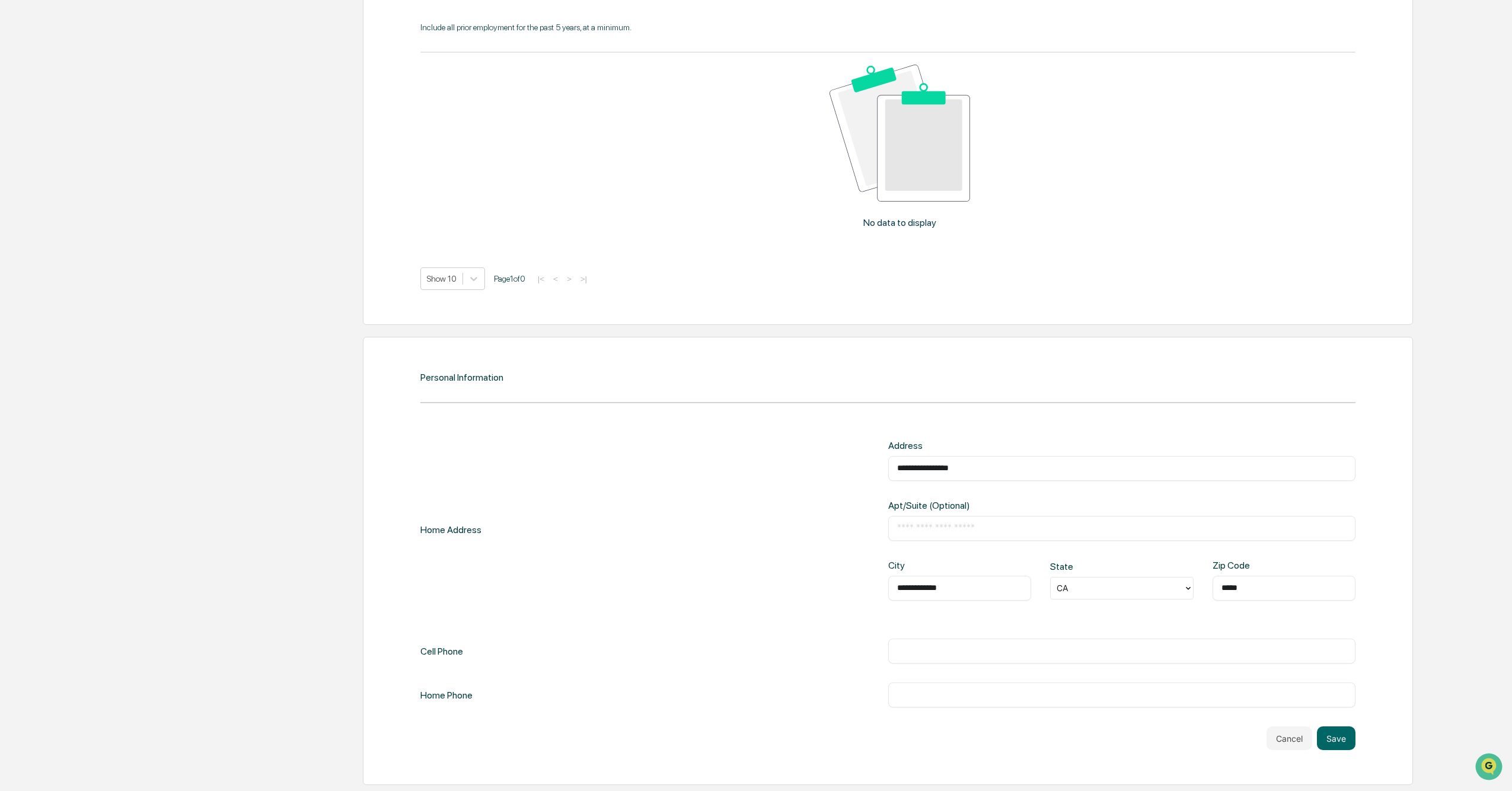
click at [760, 416] on input "text" at bounding box center [1121, 651] width 450 height 12
type input "**********"
click at [760, 416] on input "text" at bounding box center [1121, 694] width 450 height 12
click at [760, 416] on button "Save" at bounding box center [1335, 738] width 38 height 24
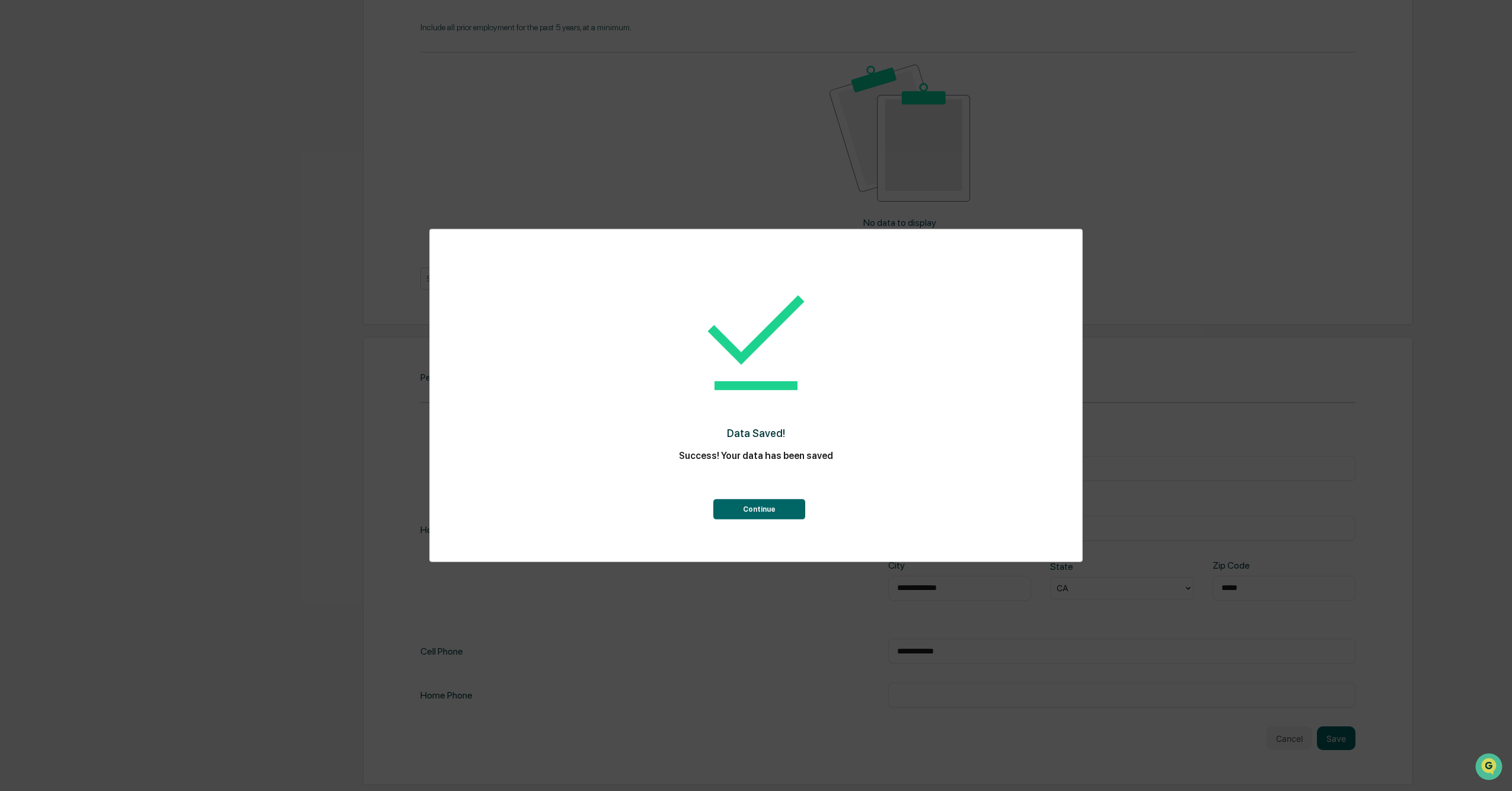
click at [757, 416] on button "Continue" at bounding box center [759, 509] width 92 height 20
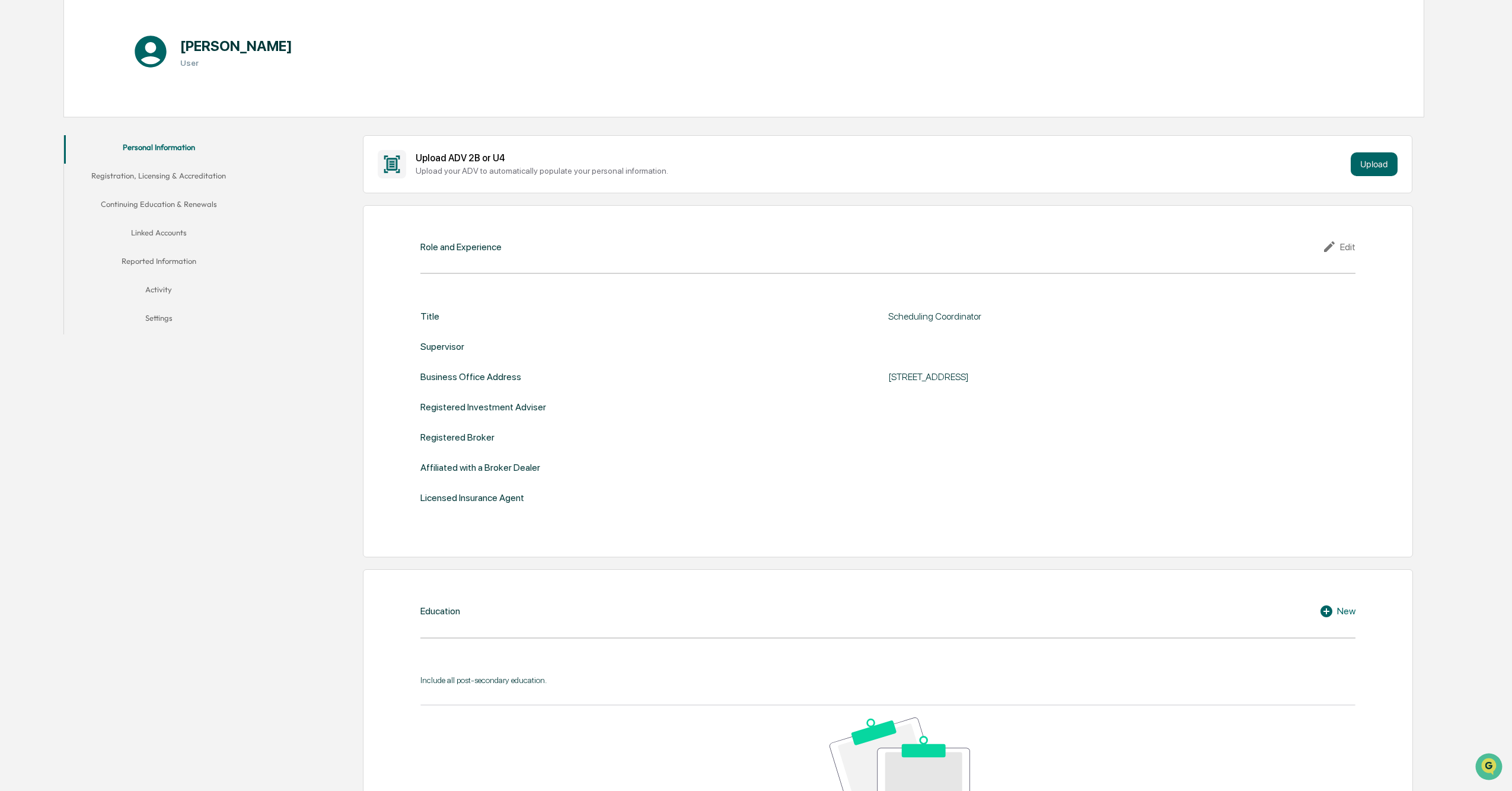
scroll to position [0, 0]
